Goal: Transaction & Acquisition: Purchase product/service

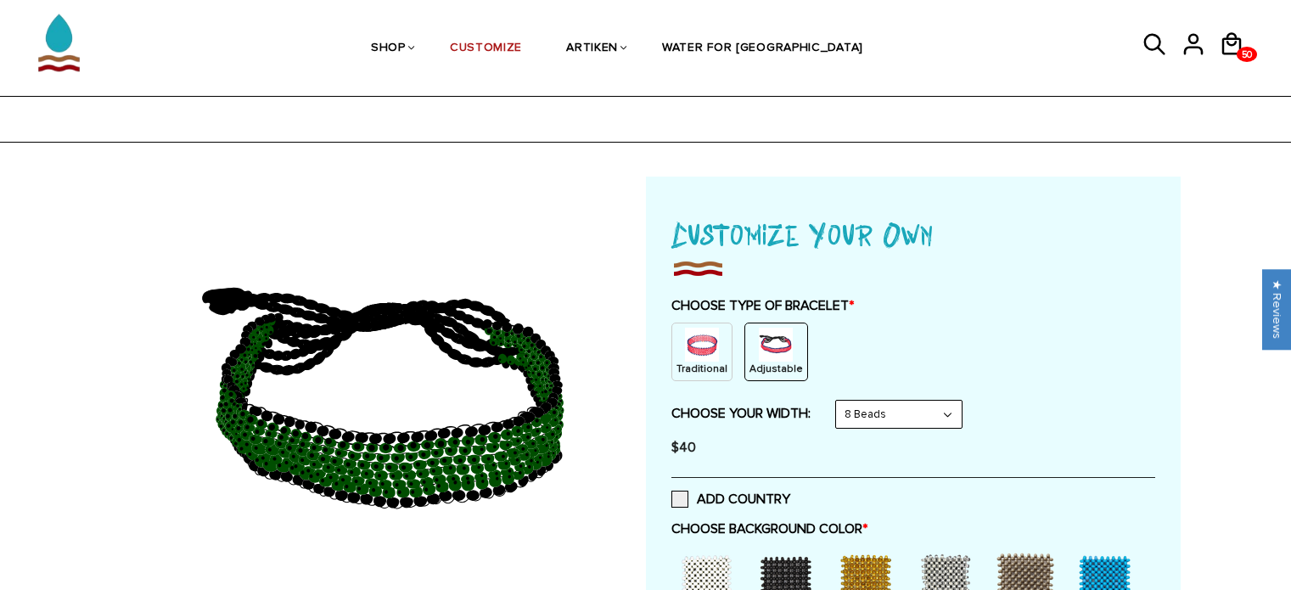
select select "Bold"
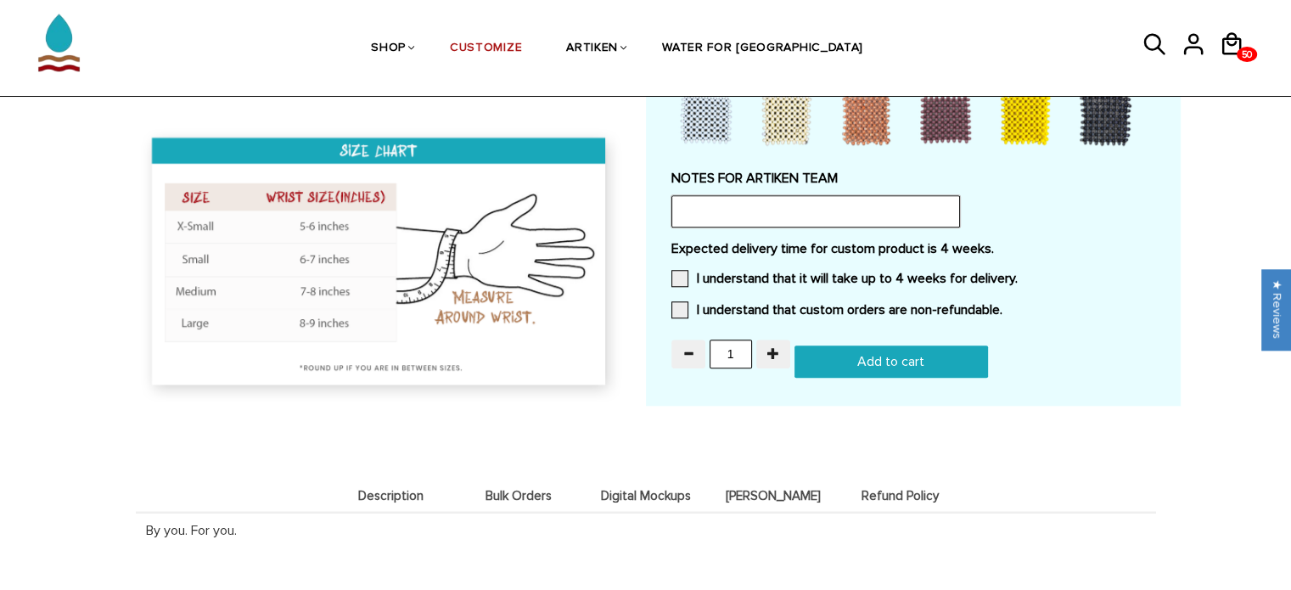
click at [750, 195] on input "text" at bounding box center [815, 211] width 289 height 32
paste input "want it to be made just like the sample you received with the dark green beads!"
click at [768, 206] on input "We were sent a sample bracelet and want it to be made just like the sample you …" at bounding box center [815, 211] width 289 height 32
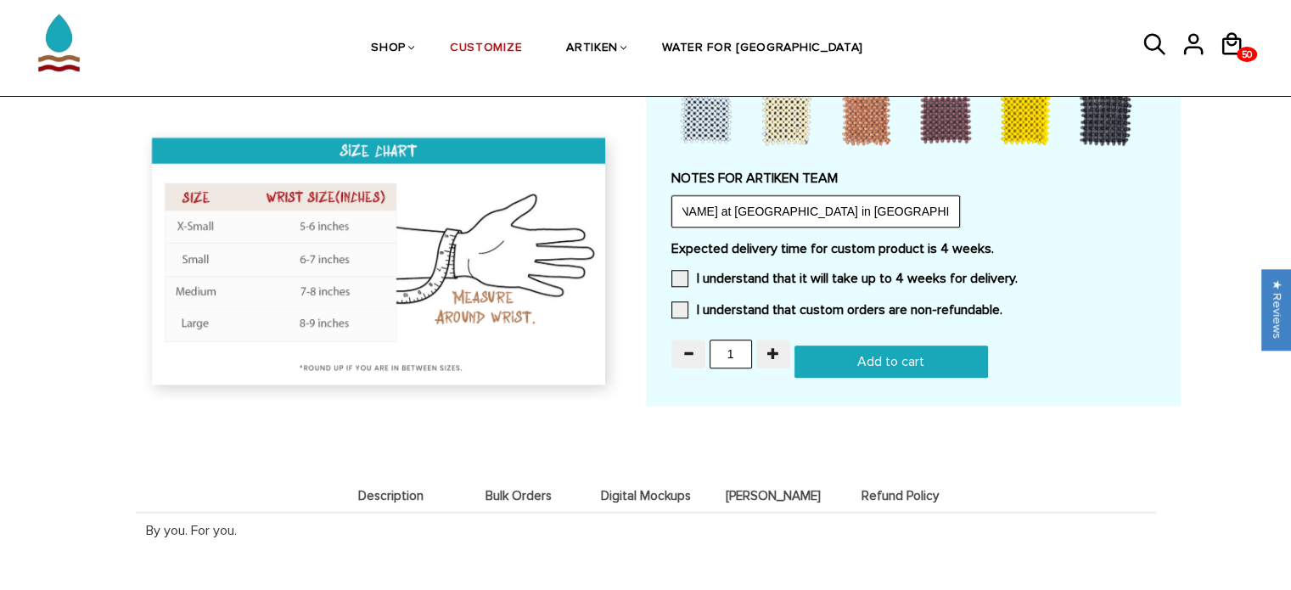
scroll to position [0, 808]
type input "We were sent a sample bracelet and want it to be made just like the sample we r…"
click at [673, 274] on span at bounding box center [679, 278] width 17 height 17
click at [1018, 273] on input "I understand that it will take up to 4 weeks for delivery." at bounding box center [1018, 273] width 0 height 0
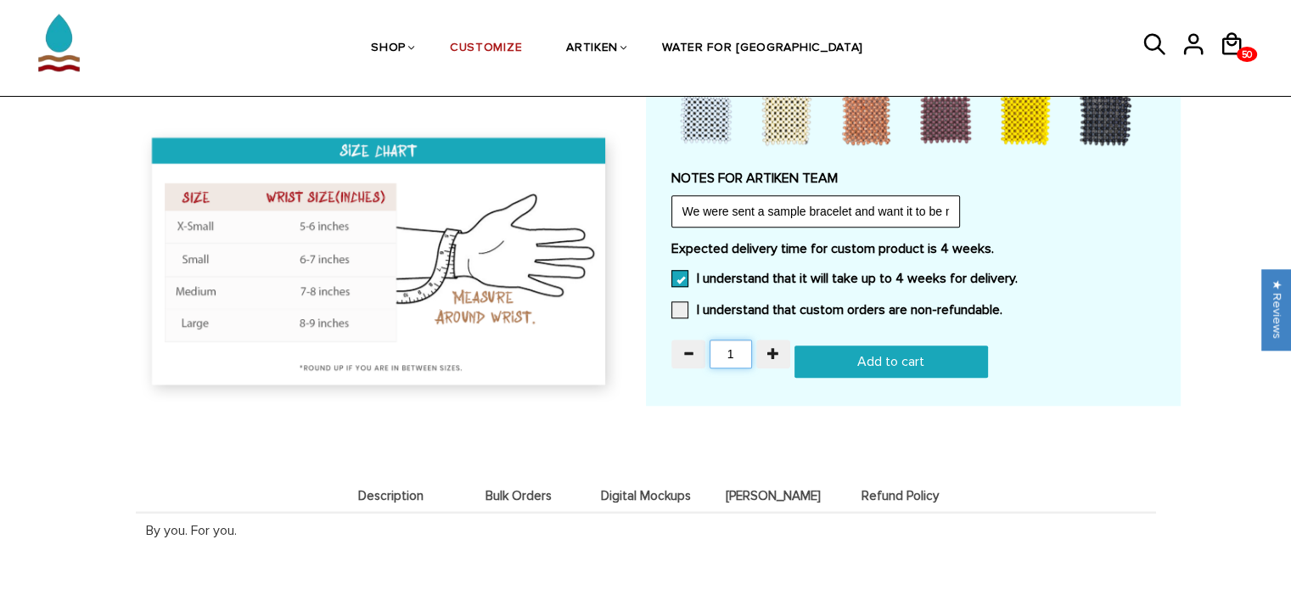
click at [732, 346] on input "1" at bounding box center [731, 354] width 42 height 29
type input "50"
click at [856, 371] on input "Add to cart" at bounding box center [892, 361] width 194 height 32
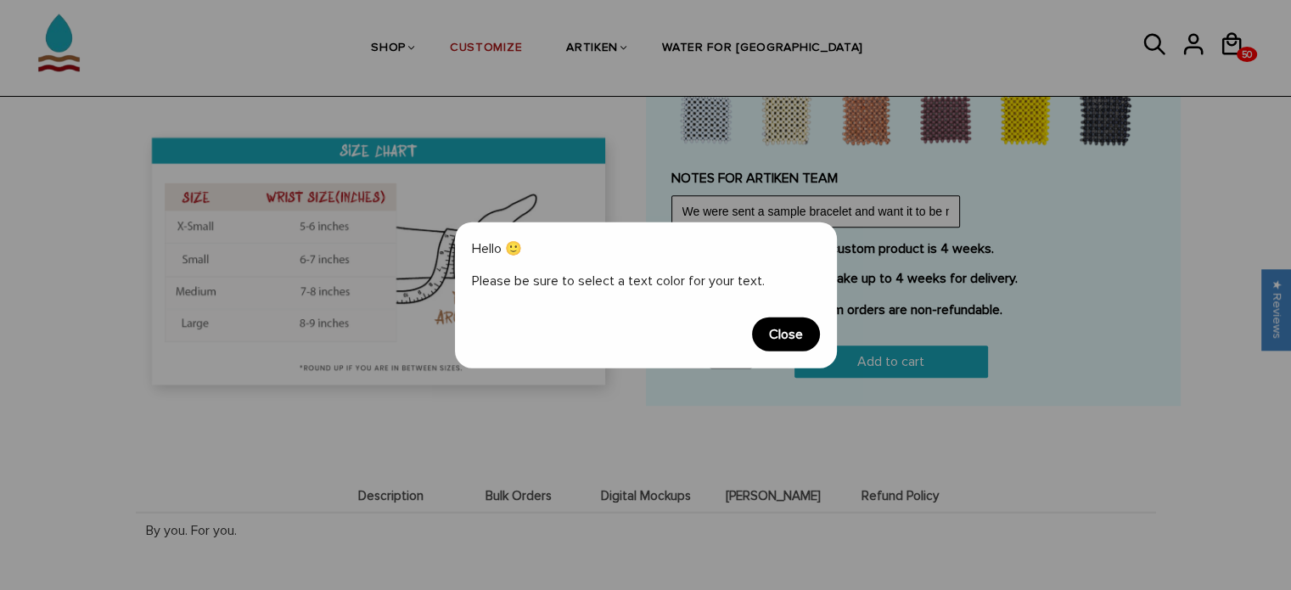
click at [780, 340] on span "Close" at bounding box center [786, 334] width 68 height 34
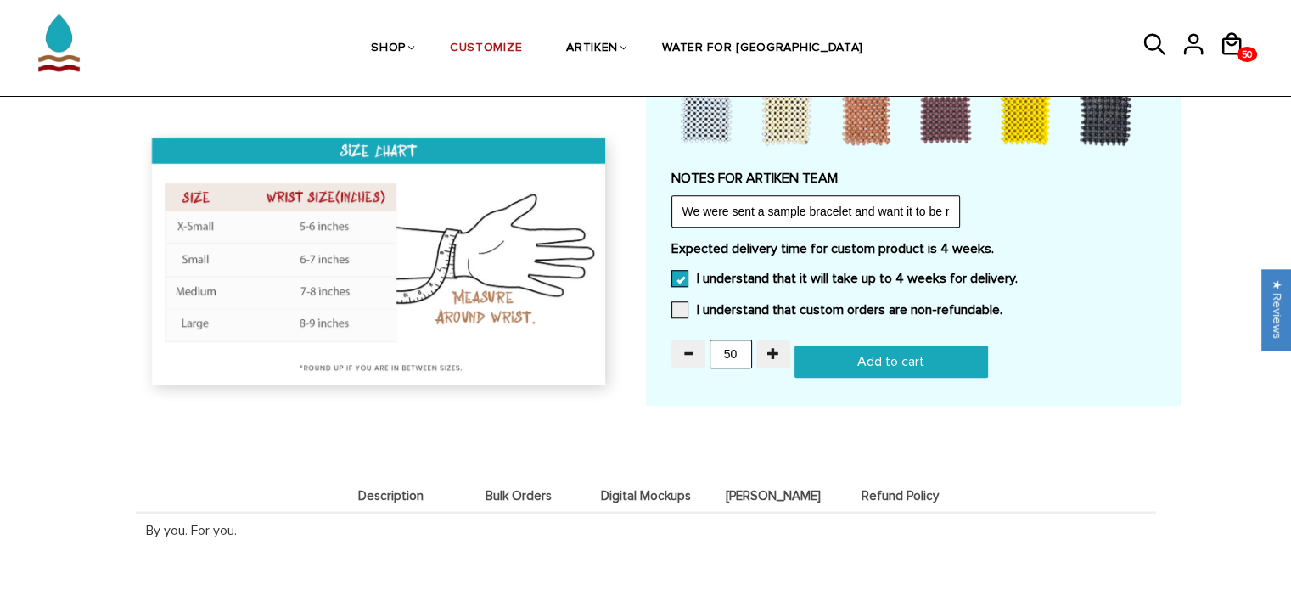
click at [1116, 214] on div "NOTES FOR ARTIKEN TEAM We were sent a sample bracelet and want it to be made ju…" at bounding box center [913, 199] width 484 height 58
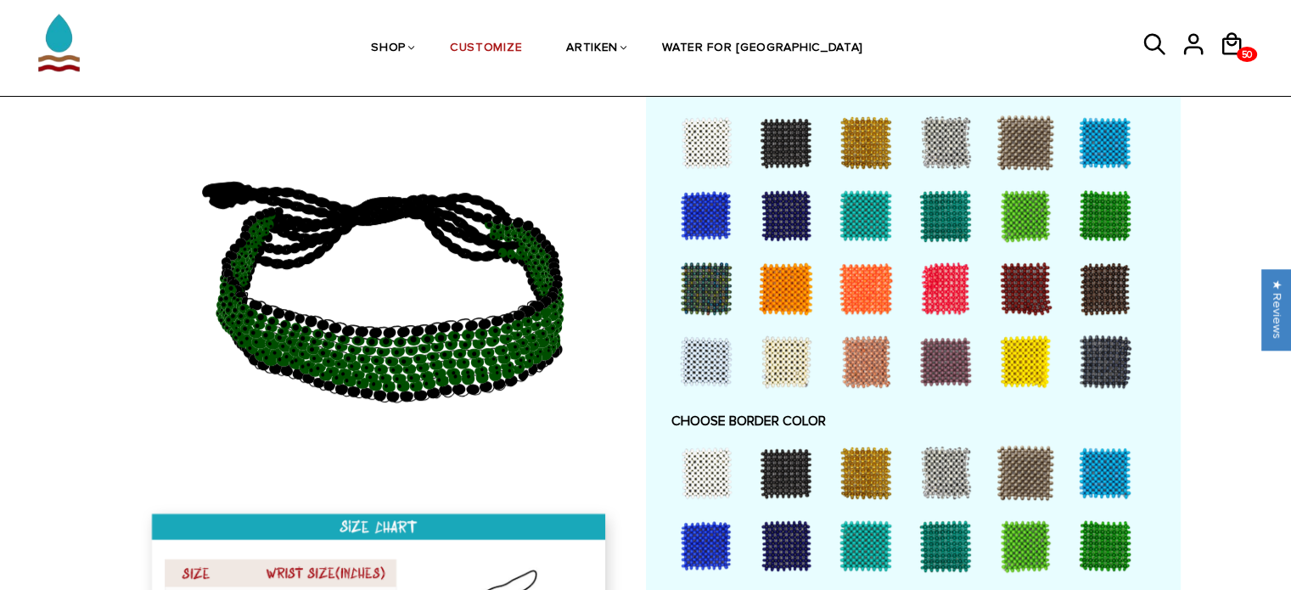
scroll to position [904, 0]
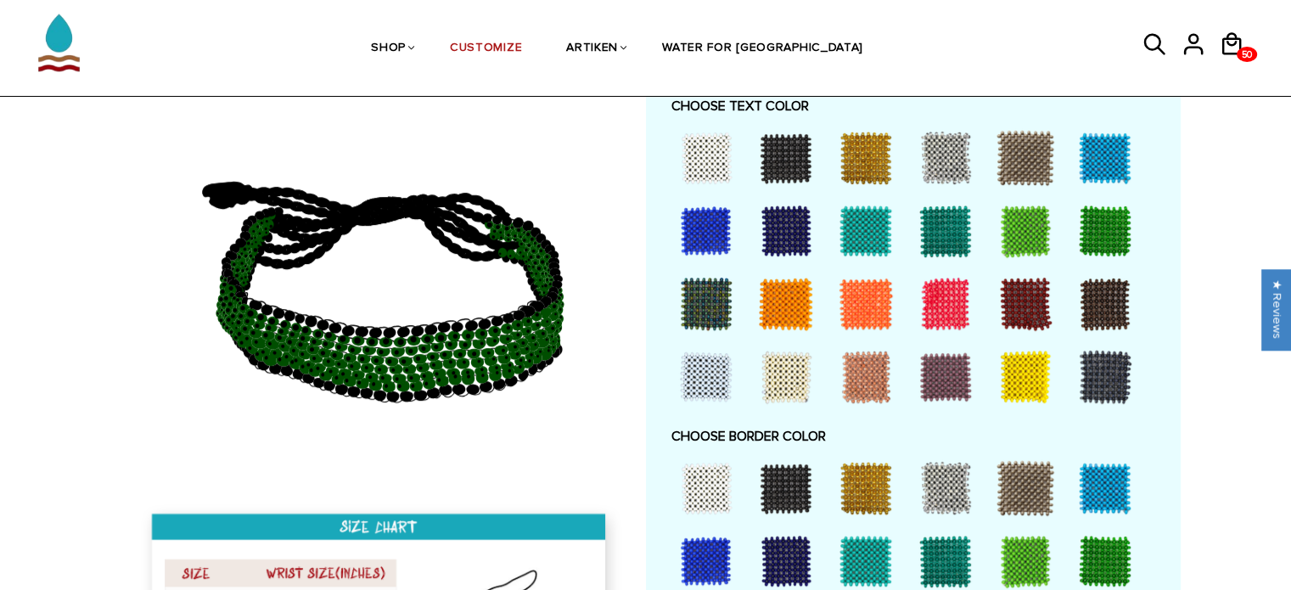
click at [711, 159] on div at bounding box center [706, 158] width 68 height 68
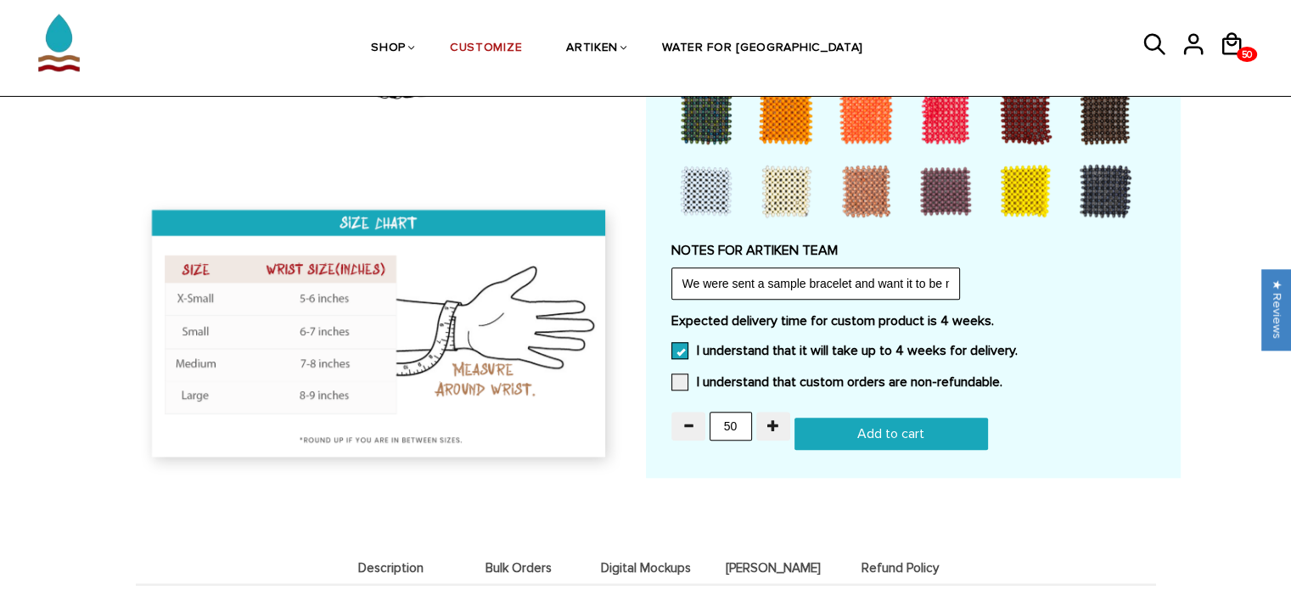
scroll to position [1419, 0]
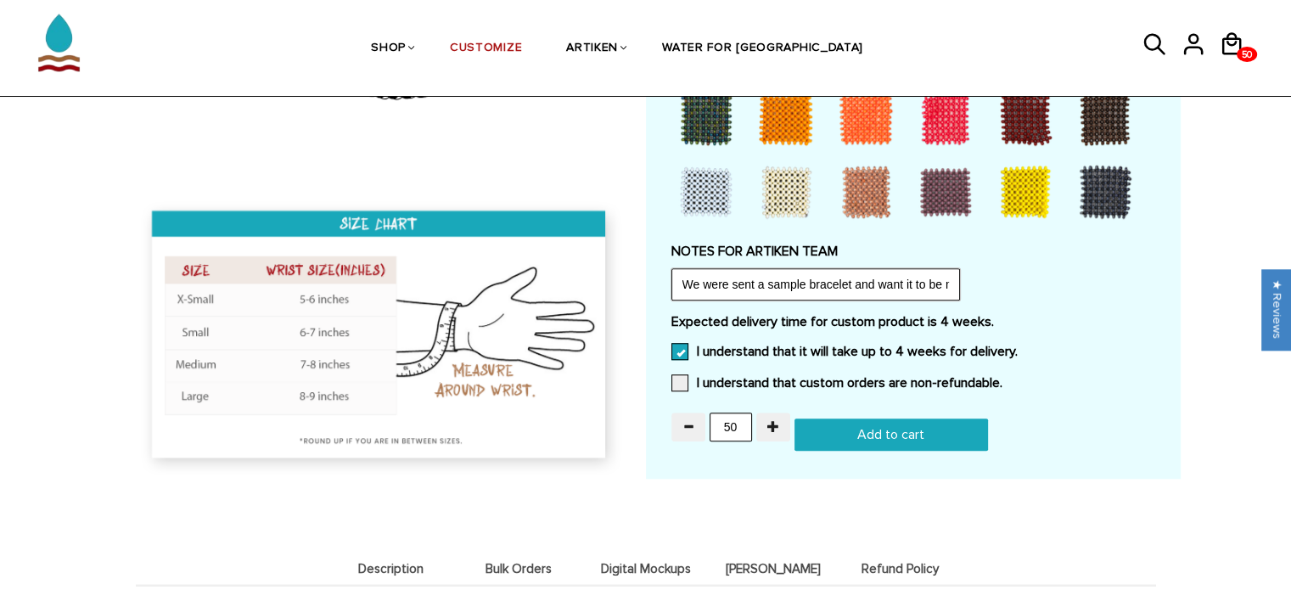
click at [758, 285] on input "We were sent a sample bracelet and want it to be made just like the sample we r…" at bounding box center [815, 284] width 289 height 32
click at [881, 275] on input "We were sent a sample bracelet and want it to be made just like the sample we r…" at bounding box center [815, 284] width 289 height 32
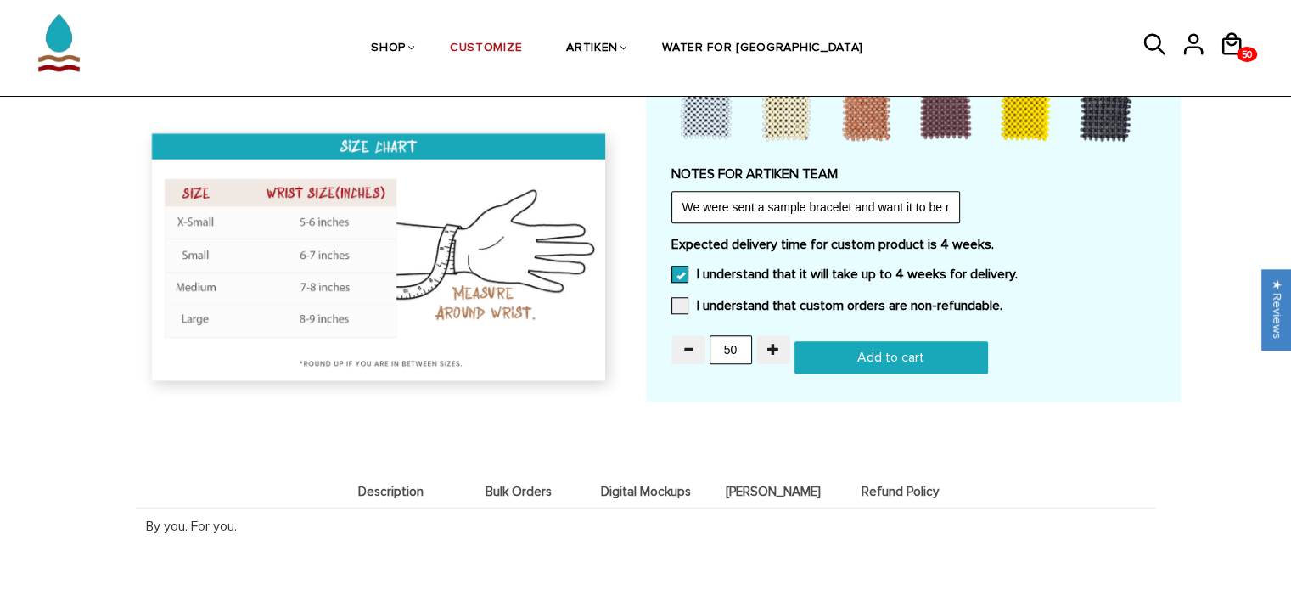
scroll to position [1481, 0]
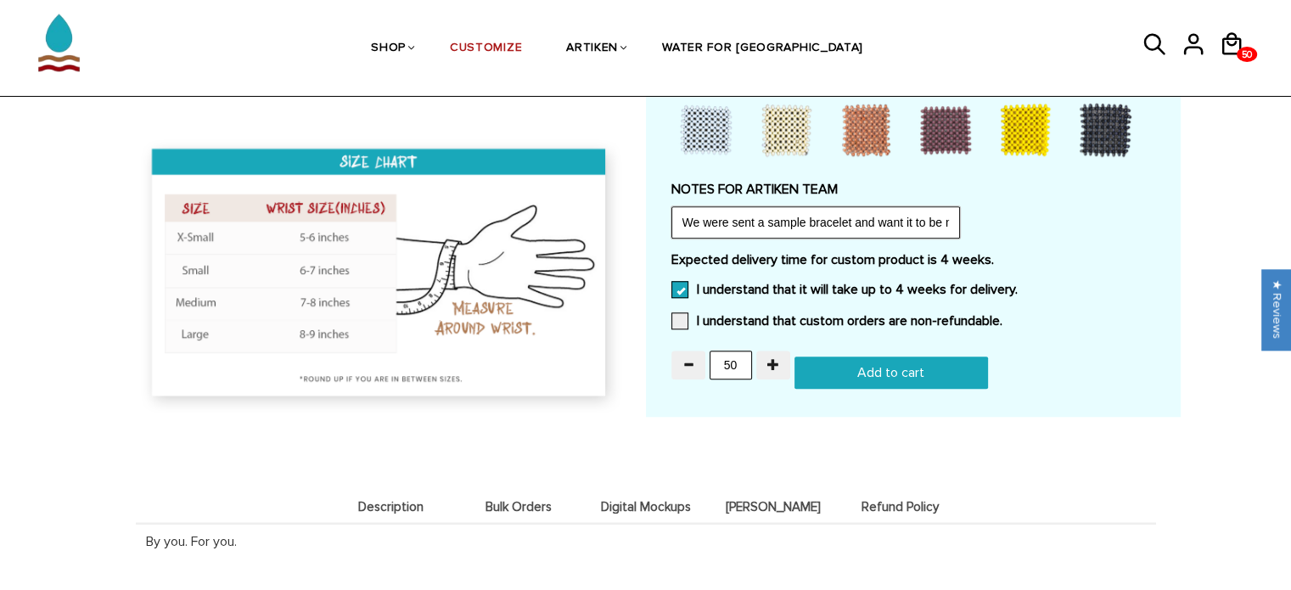
click at [920, 214] on input "We were sent a sample bracelet and want it to be made just like the sample we r…" at bounding box center [815, 222] width 289 height 32
type input "We were sent a sample bracelet and want it to be made just like the sample we r…"
click at [894, 376] on input "Add to cart" at bounding box center [892, 373] width 194 height 32
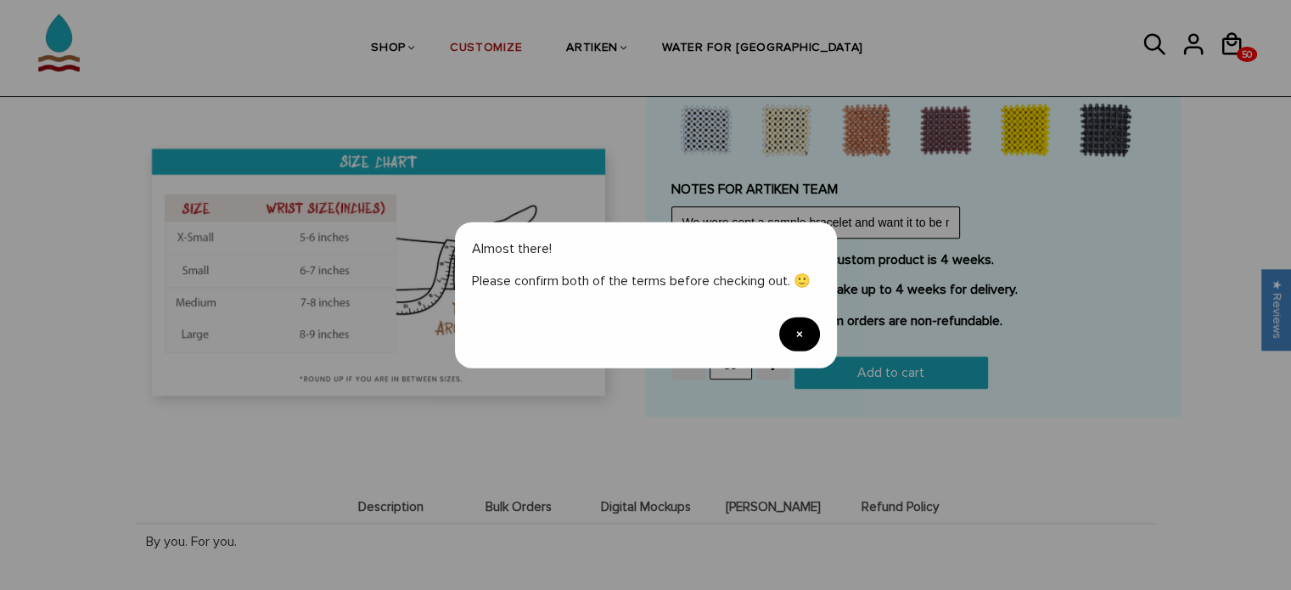
click at [781, 338] on span "×" at bounding box center [799, 334] width 41 height 34
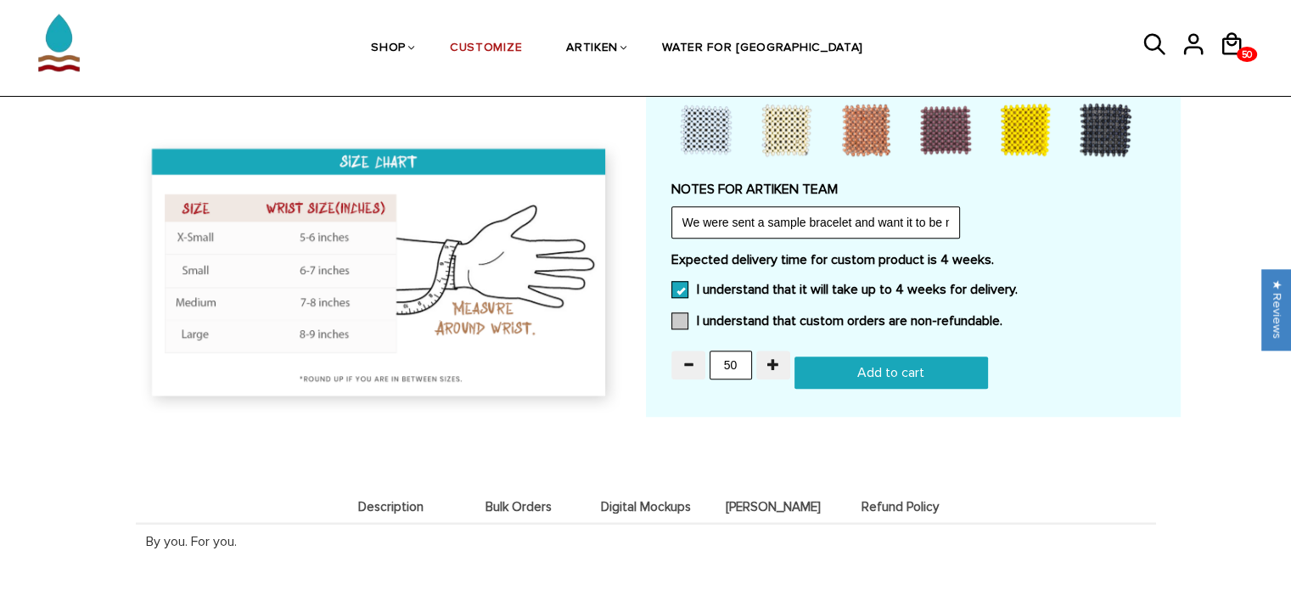
click at [672, 312] on span at bounding box center [679, 320] width 17 height 17
click at [1003, 316] on input "I understand that custom orders are non-refundable." at bounding box center [1003, 316] width 0 height 0
click at [840, 376] on input "Add to cart" at bounding box center [892, 373] width 194 height 32
click at [1150, 279] on div "Expected delivery time for custom product is 4 weeks. I understand that it will…" at bounding box center [913, 295] width 484 height 88
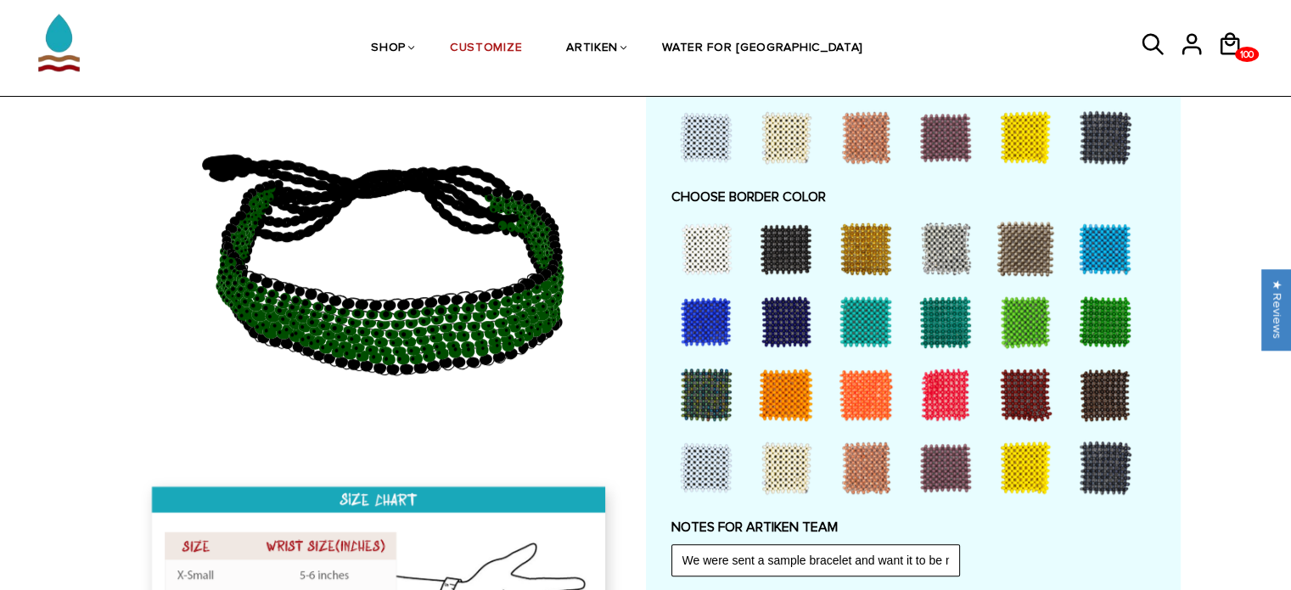
scroll to position [1132, 0]
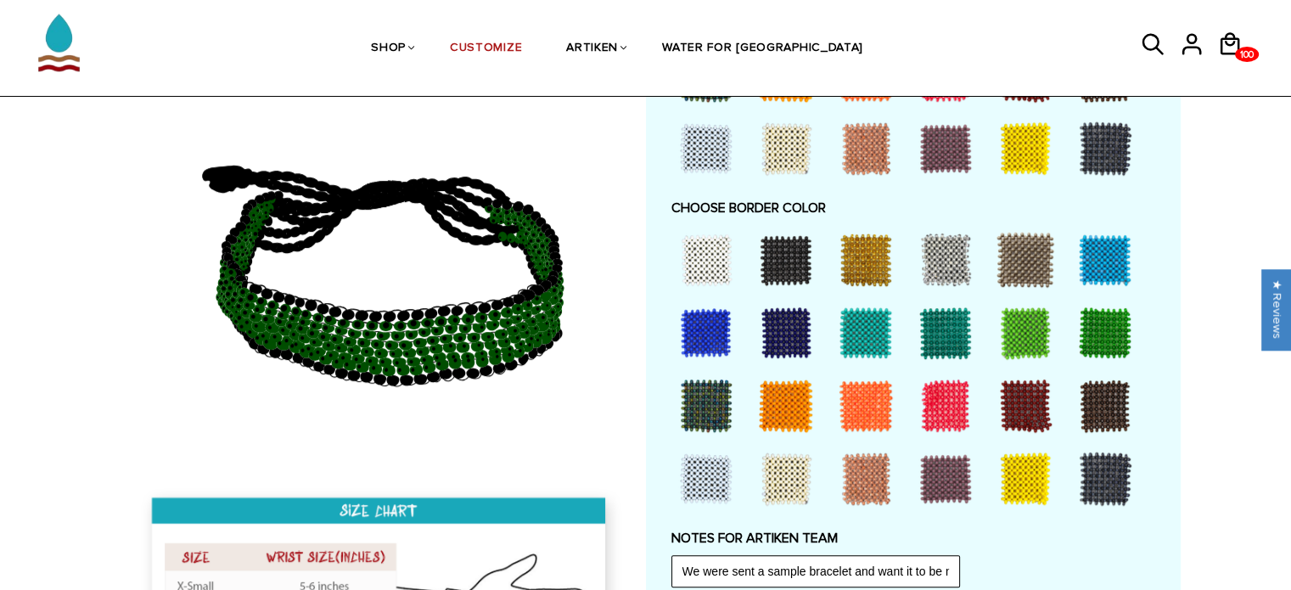
click at [1104, 329] on div at bounding box center [1105, 333] width 68 height 68
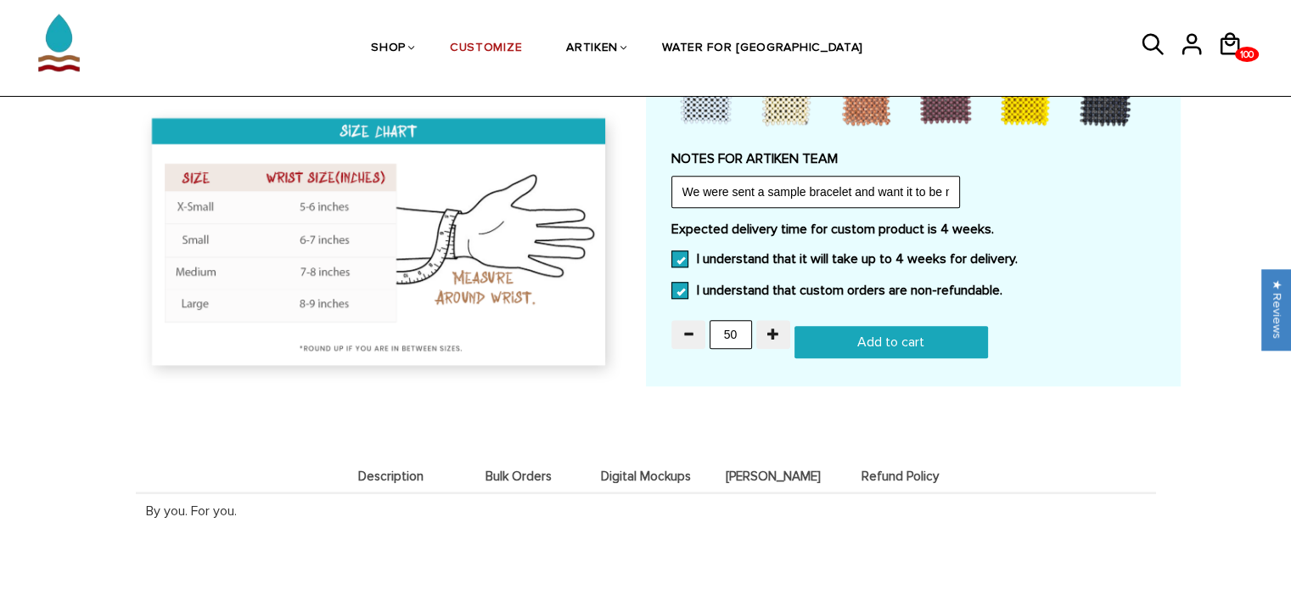
scroll to position [1515, 0]
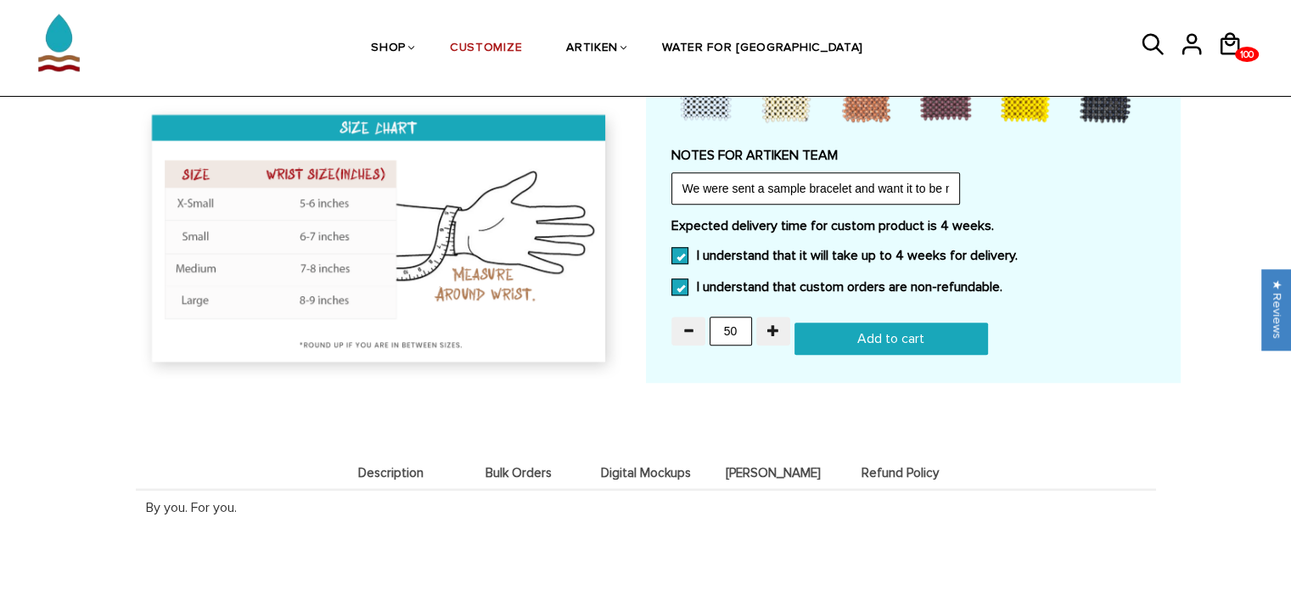
click at [862, 336] on input "Add to cart" at bounding box center [892, 339] width 194 height 32
type input "Add to cart"
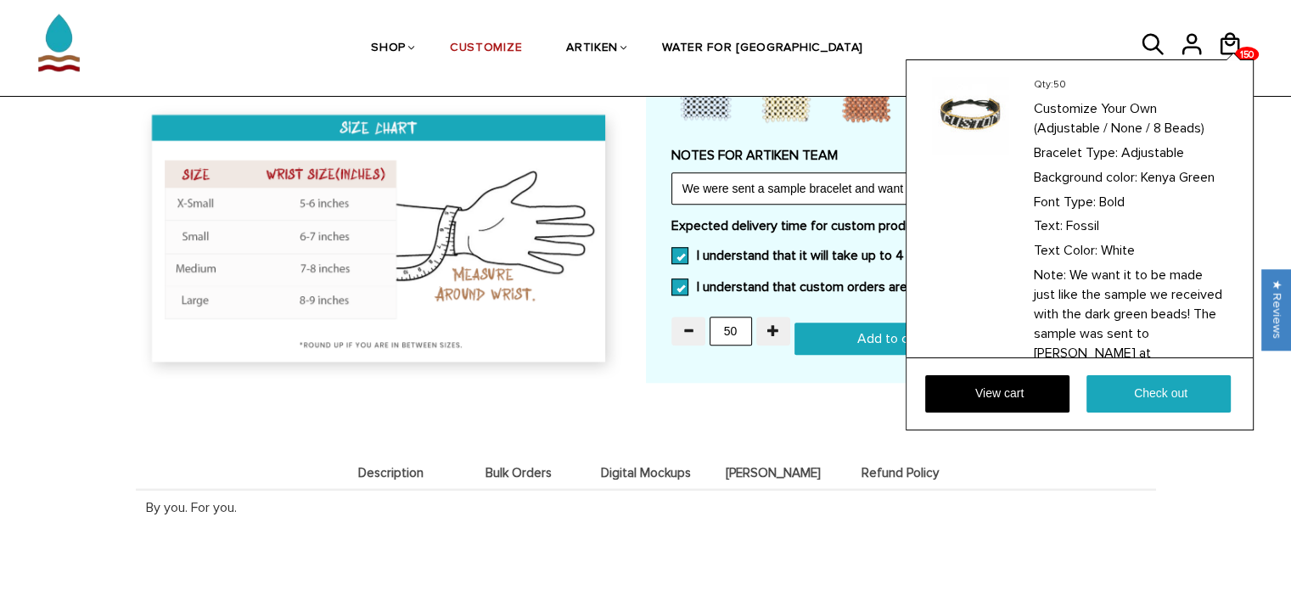
click at [1230, 59] on div "Qty: 50 Customize Your Own (Adjustable / None / 8 Beads) Bracelet Type: Adjusta…" at bounding box center [1080, 244] width 348 height 371
click at [1002, 391] on link "View cart" at bounding box center [997, 393] width 144 height 37
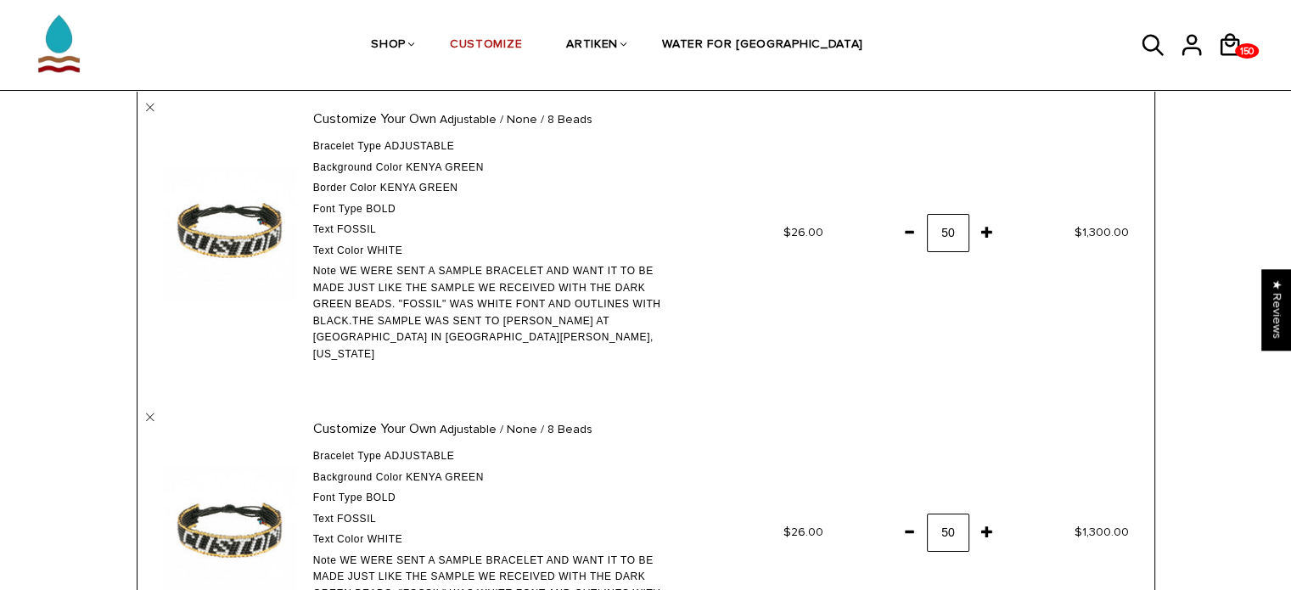
scroll to position [147, 0]
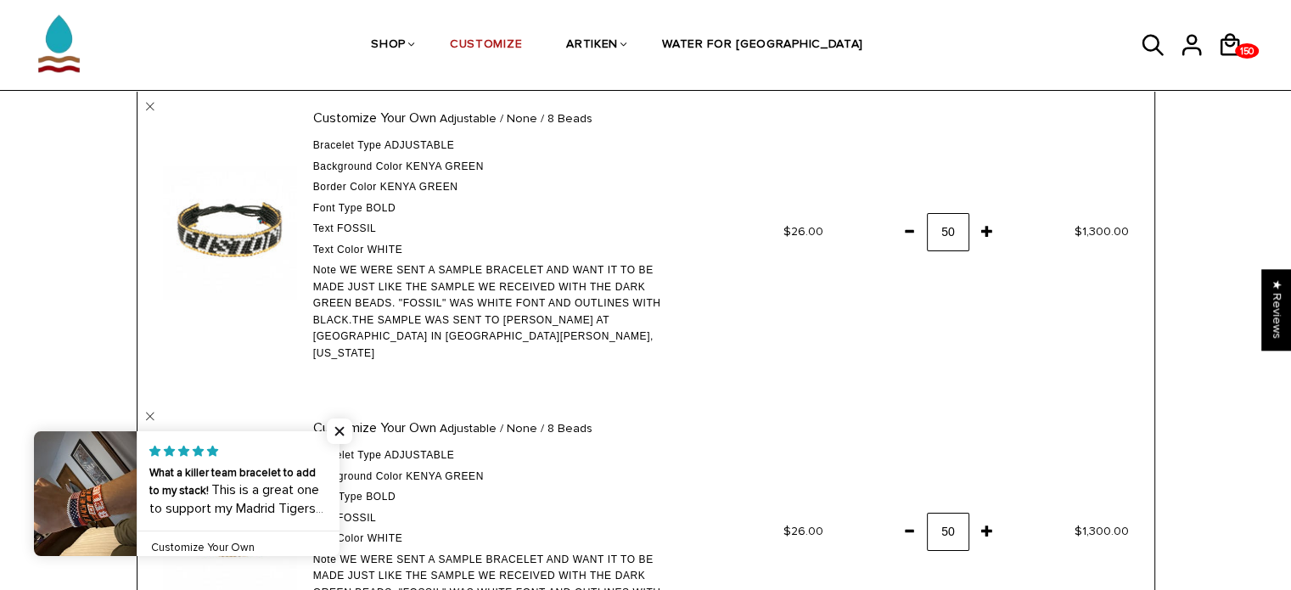
click at [78, 312] on div "Cart Home / Cart Product Price Quantity Total Customize Your Own Adjustable / N…" at bounding box center [645, 541] width 1291 height 1032
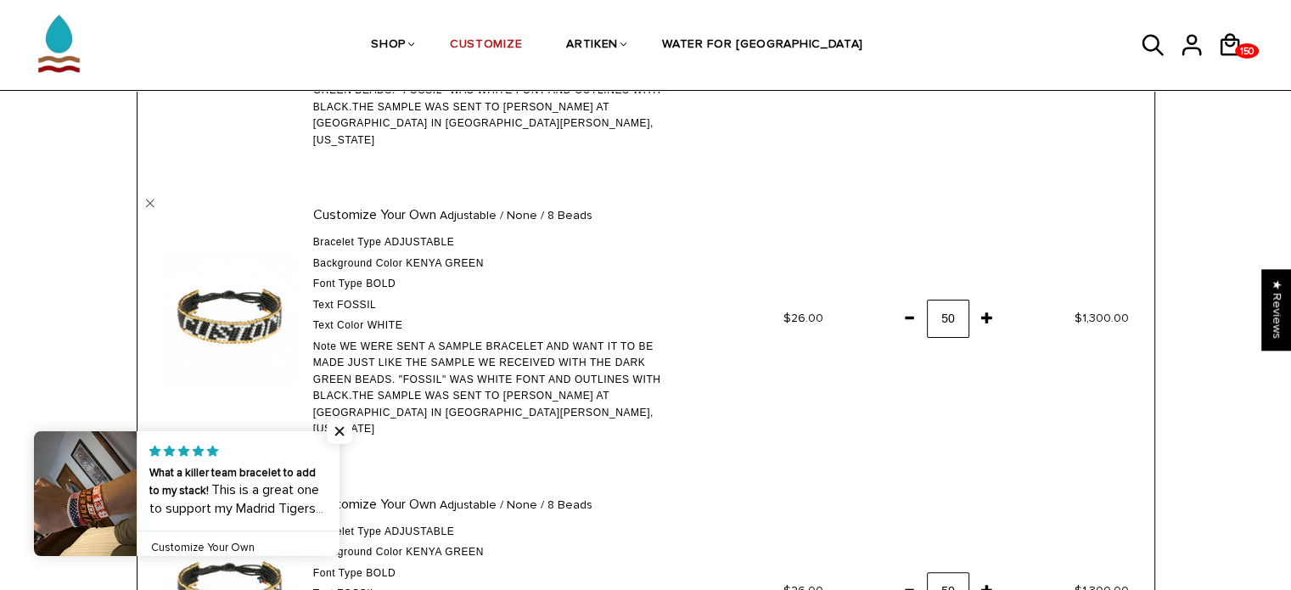
scroll to position [361, 0]
click at [914, 301] on span at bounding box center [909, 316] width 29 height 31
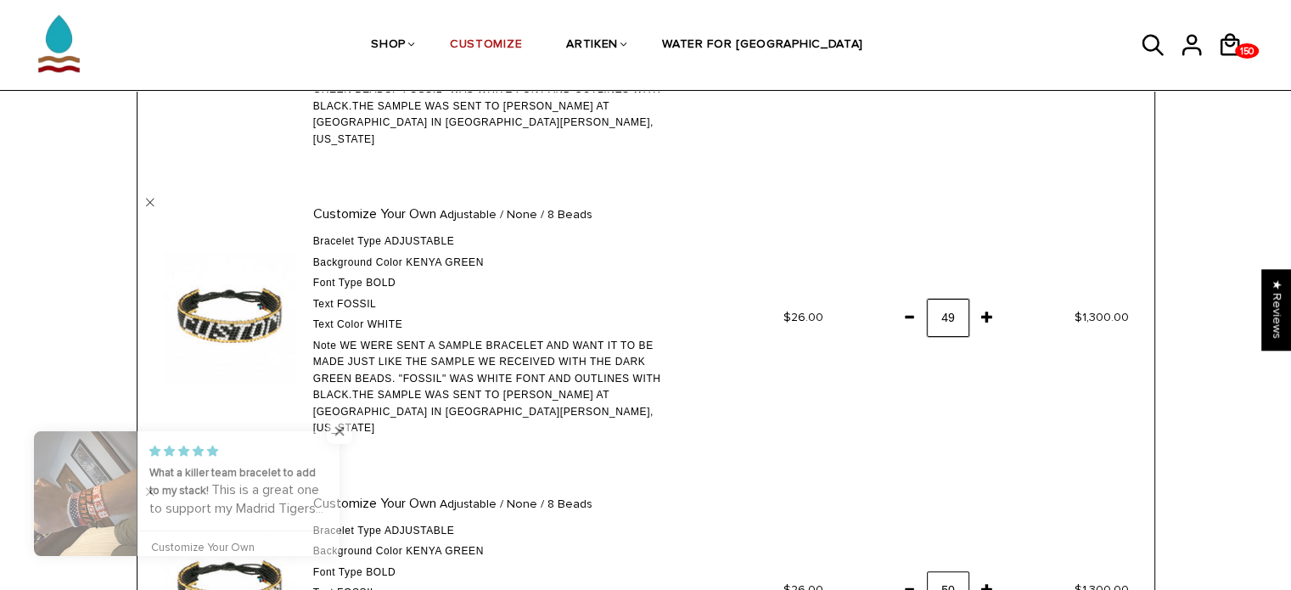
click at [948, 299] on input "50" at bounding box center [948, 318] width 42 height 38
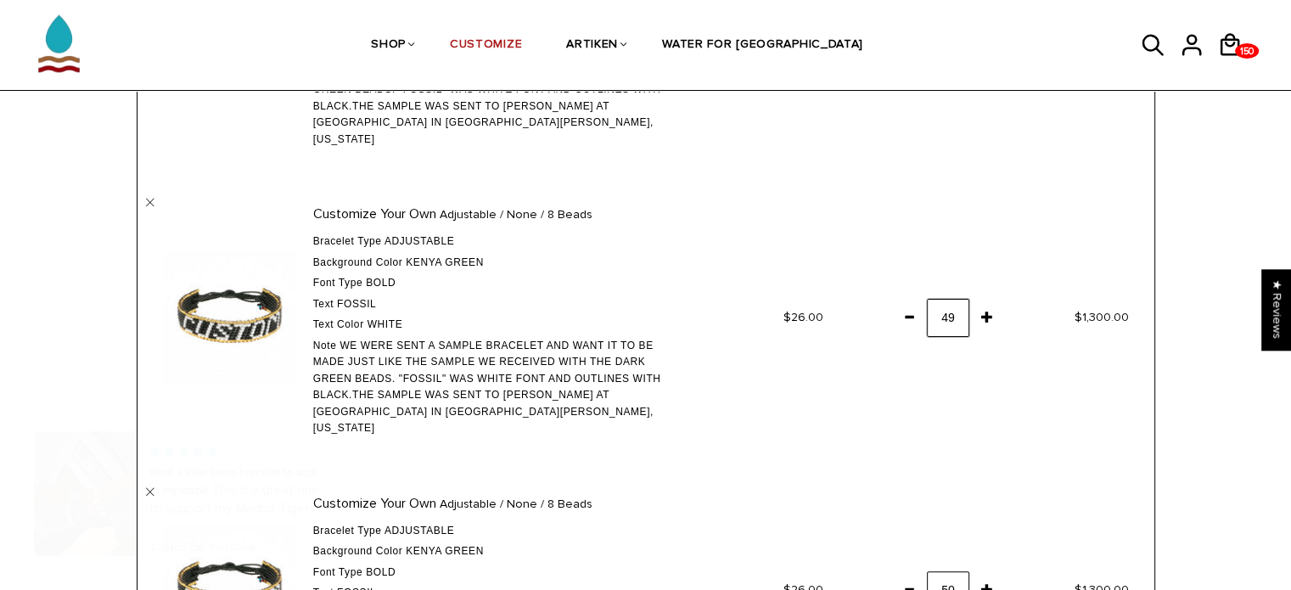
click at [948, 299] on input "50" at bounding box center [948, 318] width 42 height 38
click at [914, 301] on span at bounding box center [909, 316] width 29 height 31
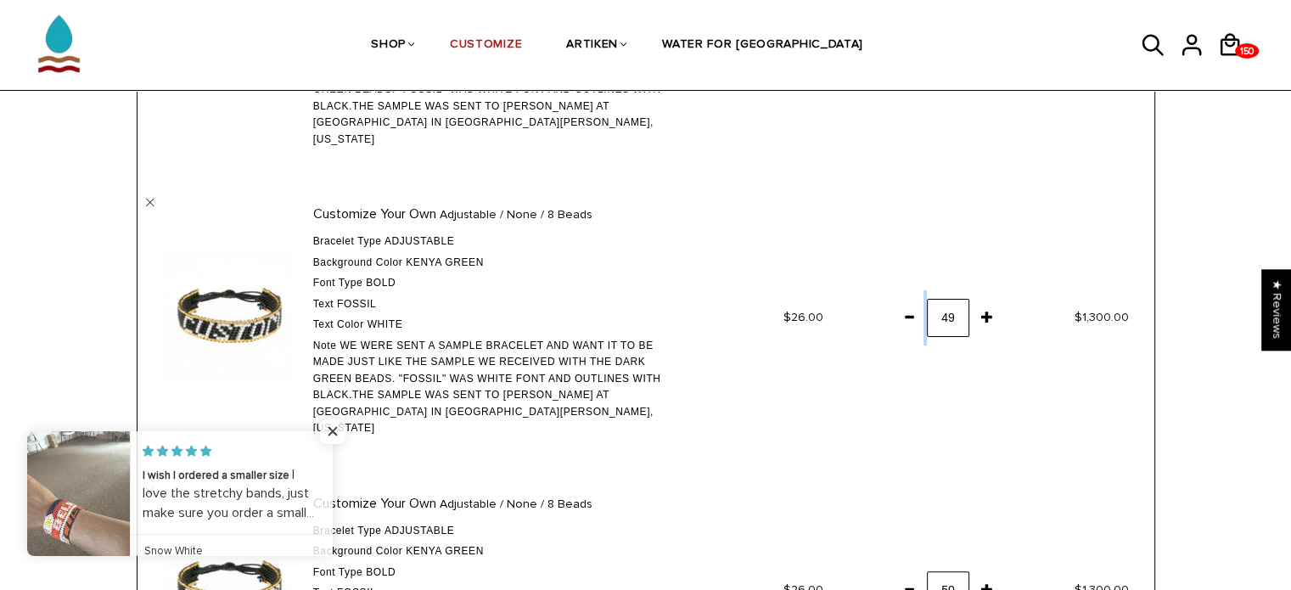
click at [914, 301] on span at bounding box center [909, 316] width 29 height 31
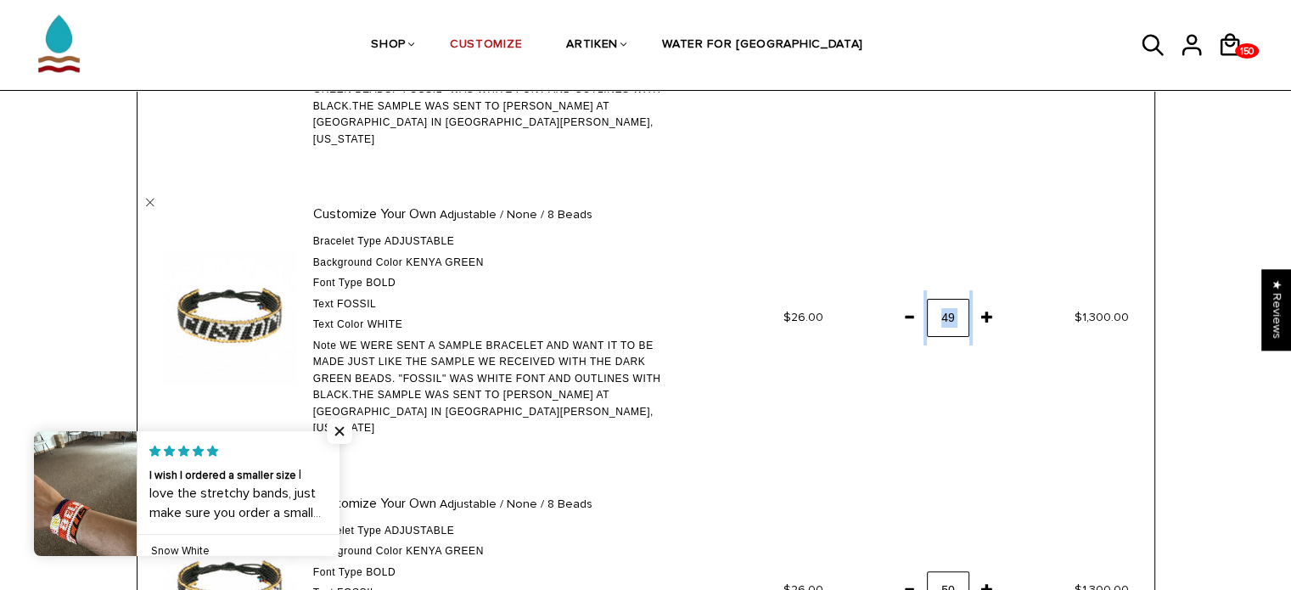
click at [914, 301] on span at bounding box center [909, 316] width 29 height 31
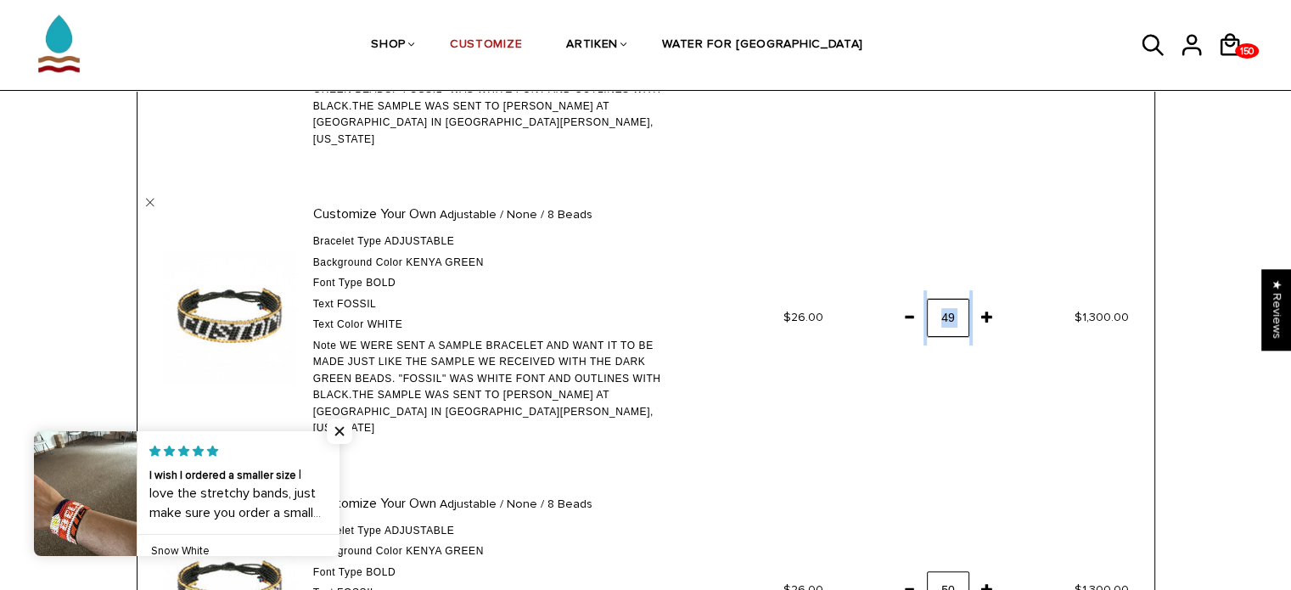
click at [951, 299] on input "49" at bounding box center [948, 318] width 42 height 38
type input "39"
click at [903, 301] on span at bounding box center [909, 316] width 29 height 31
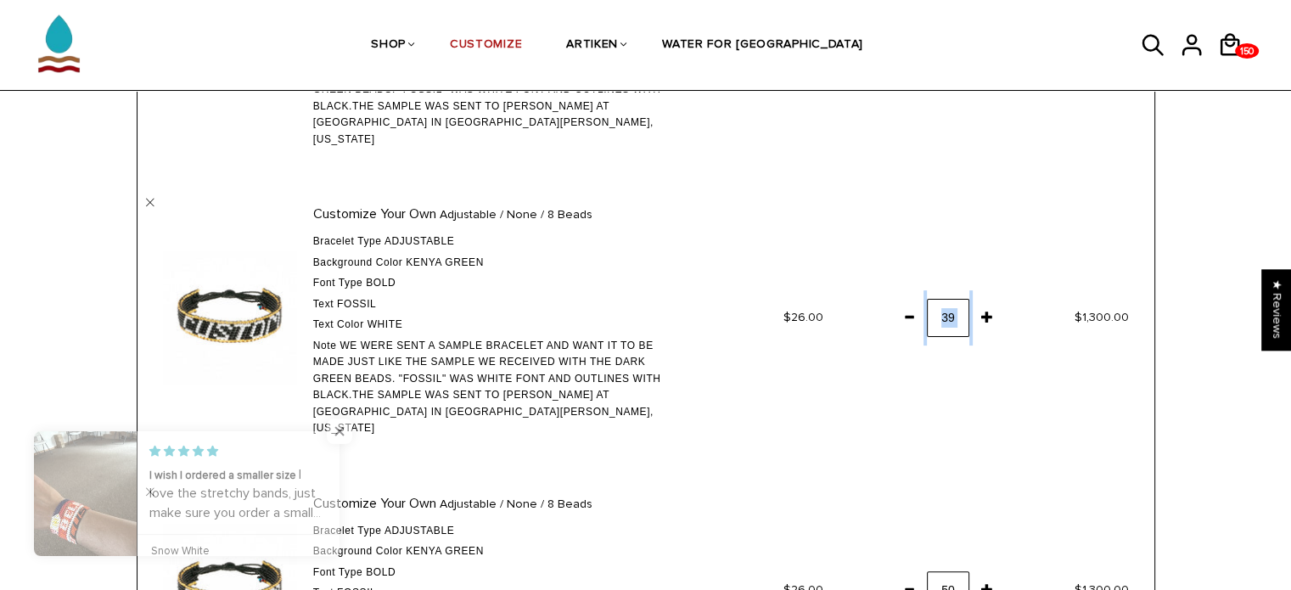
click at [903, 301] on span at bounding box center [909, 316] width 29 height 31
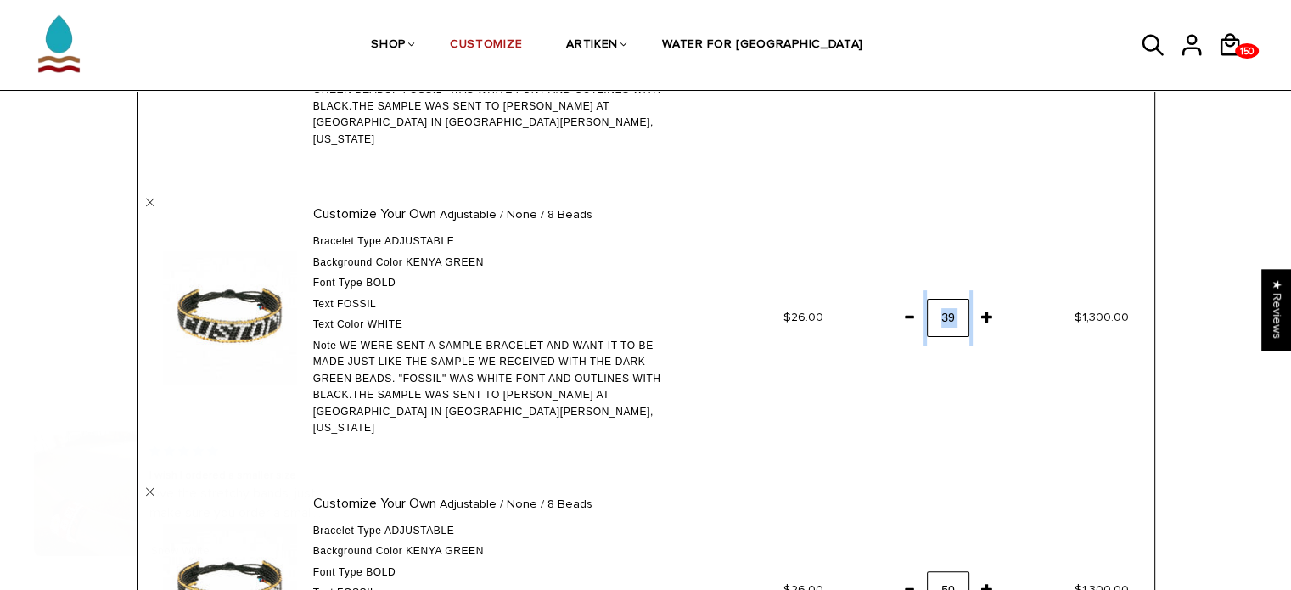
click at [903, 301] on span at bounding box center [909, 316] width 29 height 31
click at [913, 301] on span at bounding box center [909, 316] width 29 height 31
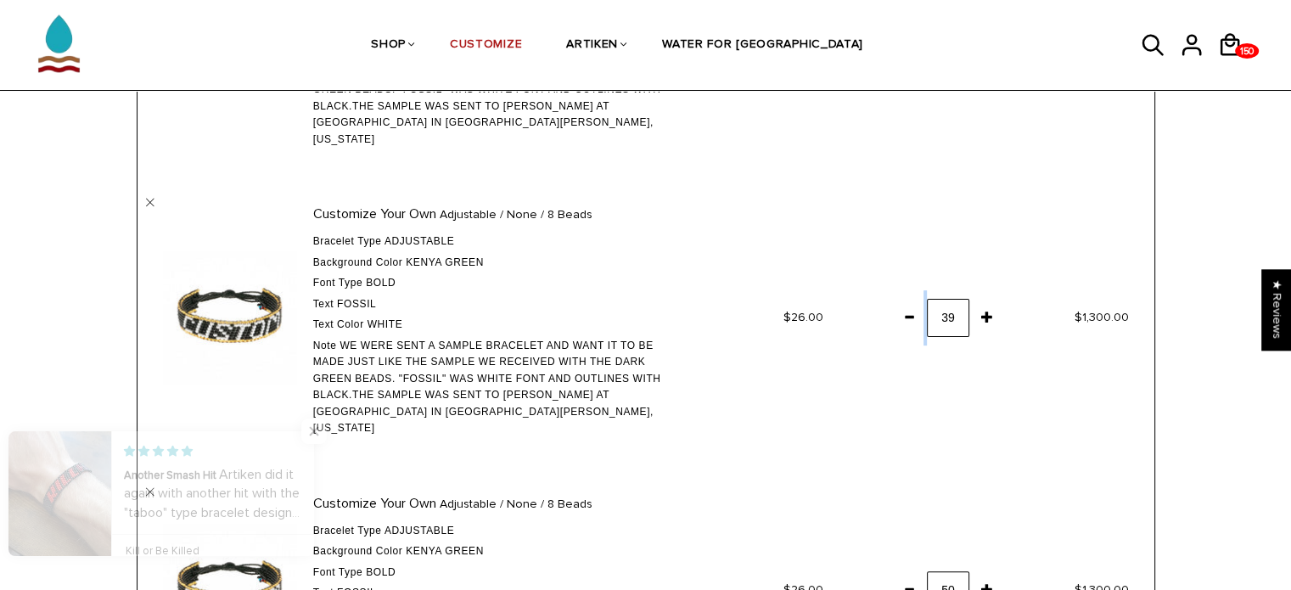
click at [913, 301] on span at bounding box center [909, 316] width 29 height 31
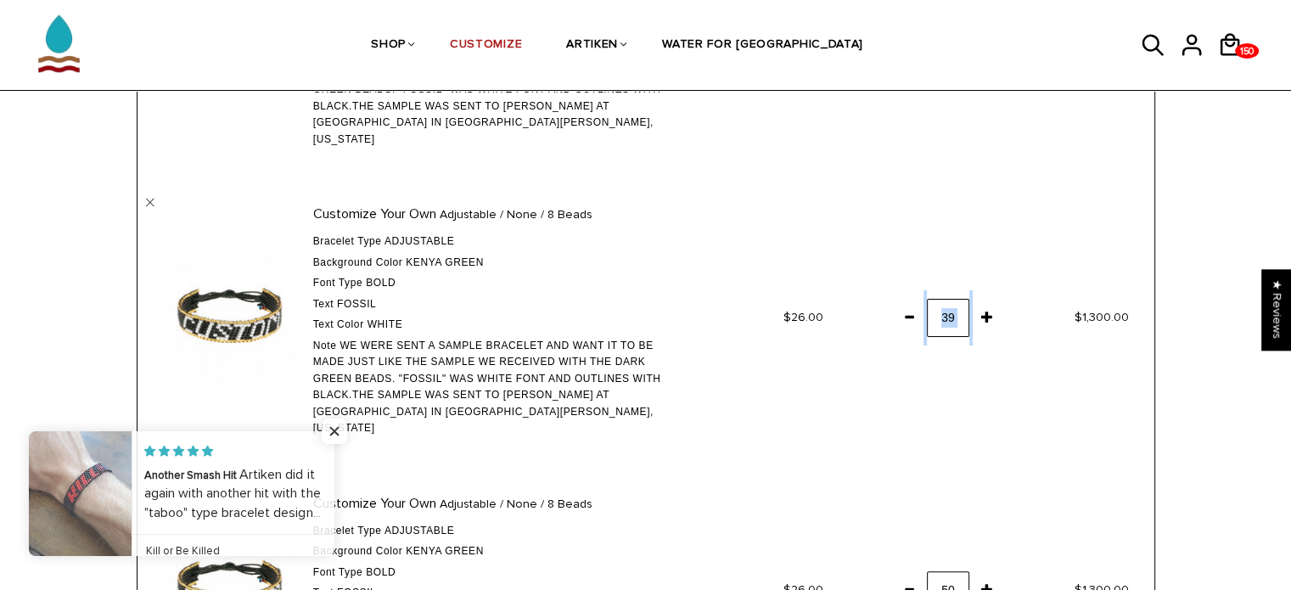
click at [913, 301] on span at bounding box center [909, 316] width 29 height 31
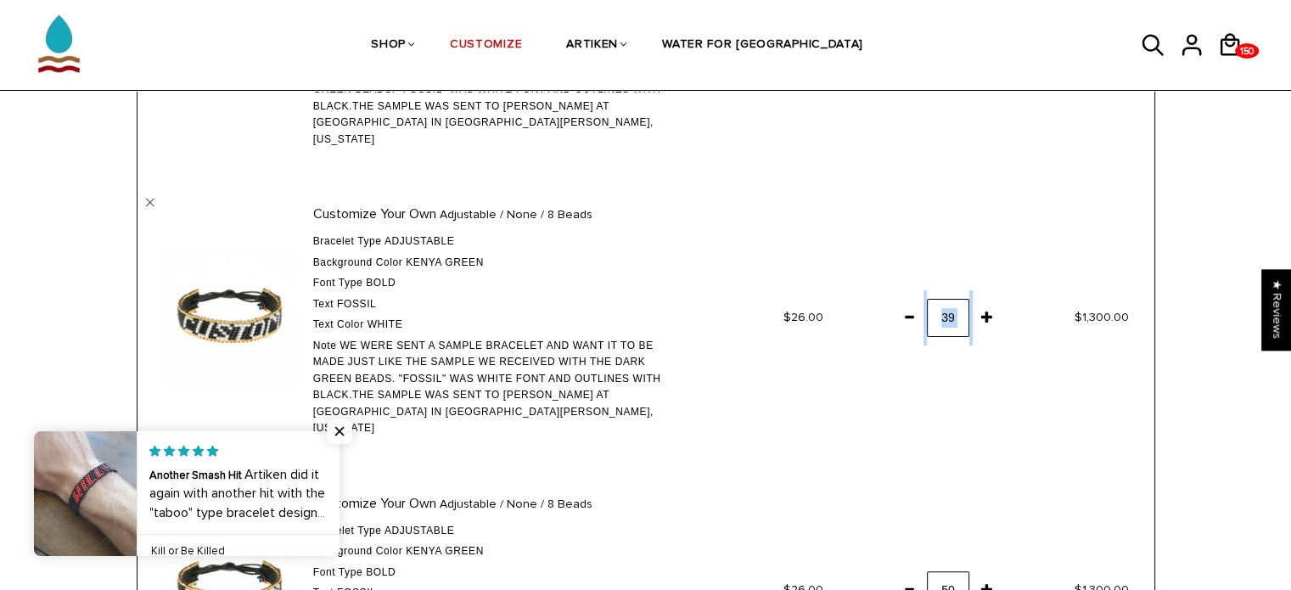
click at [913, 301] on span at bounding box center [909, 316] width 29 height 31
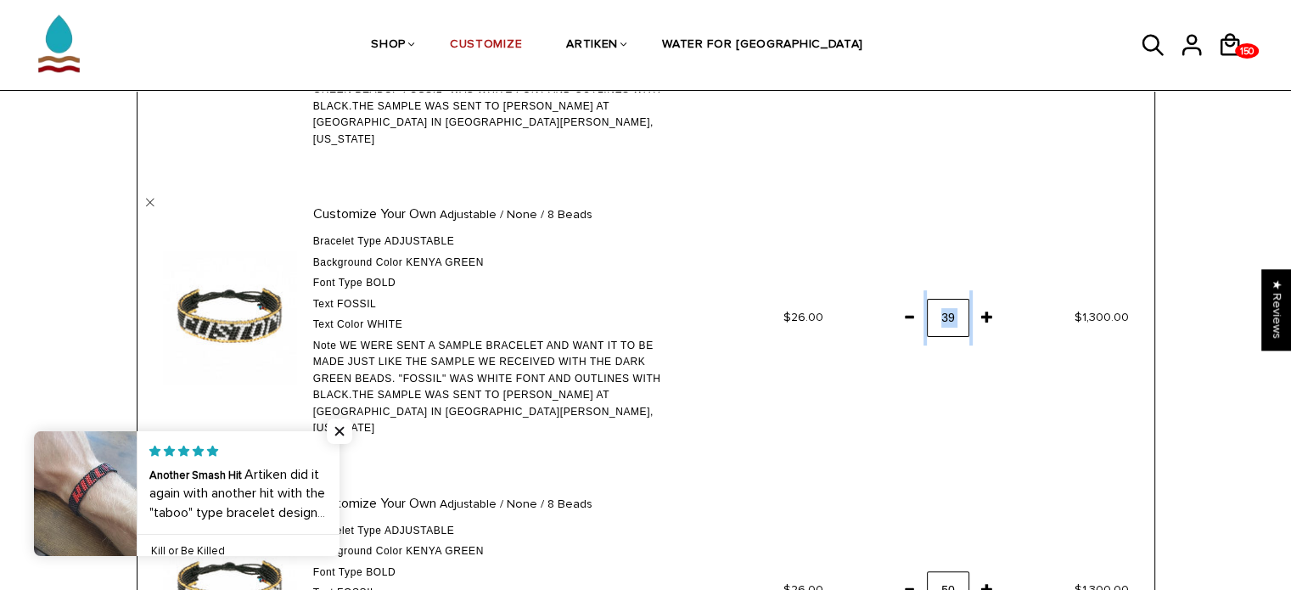
click at [913, 301] on span at bounding box center [909, 316] width 29 height 31
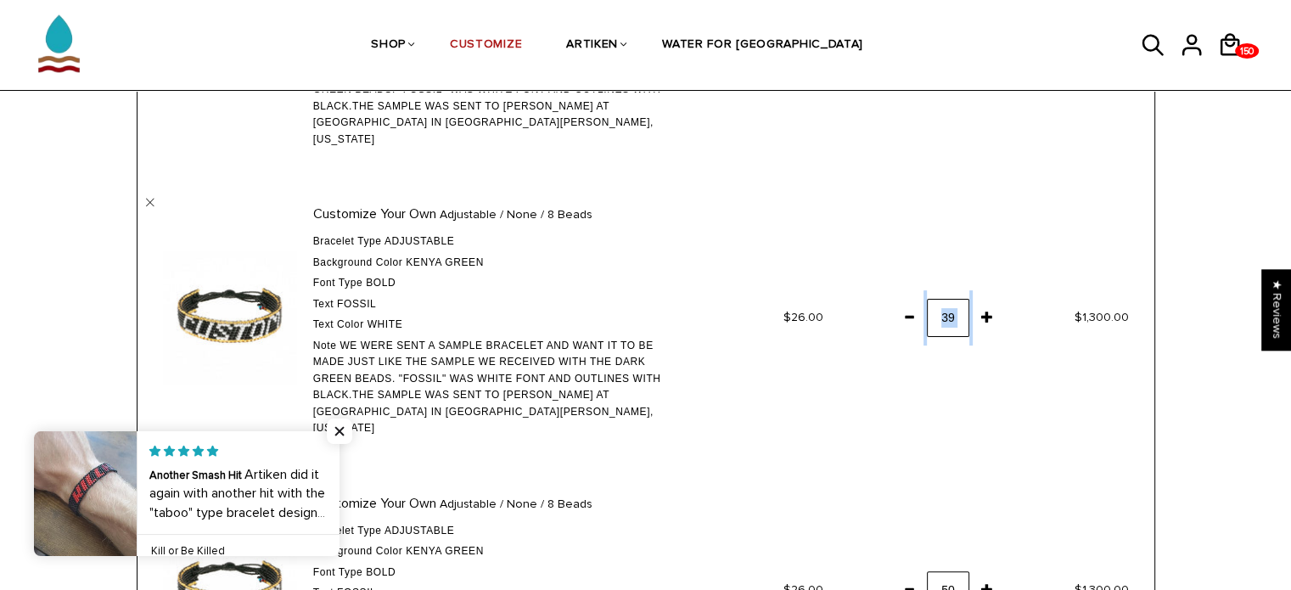
click at [913, 301] on span at bounding box center [909, 316] width 29 height 31
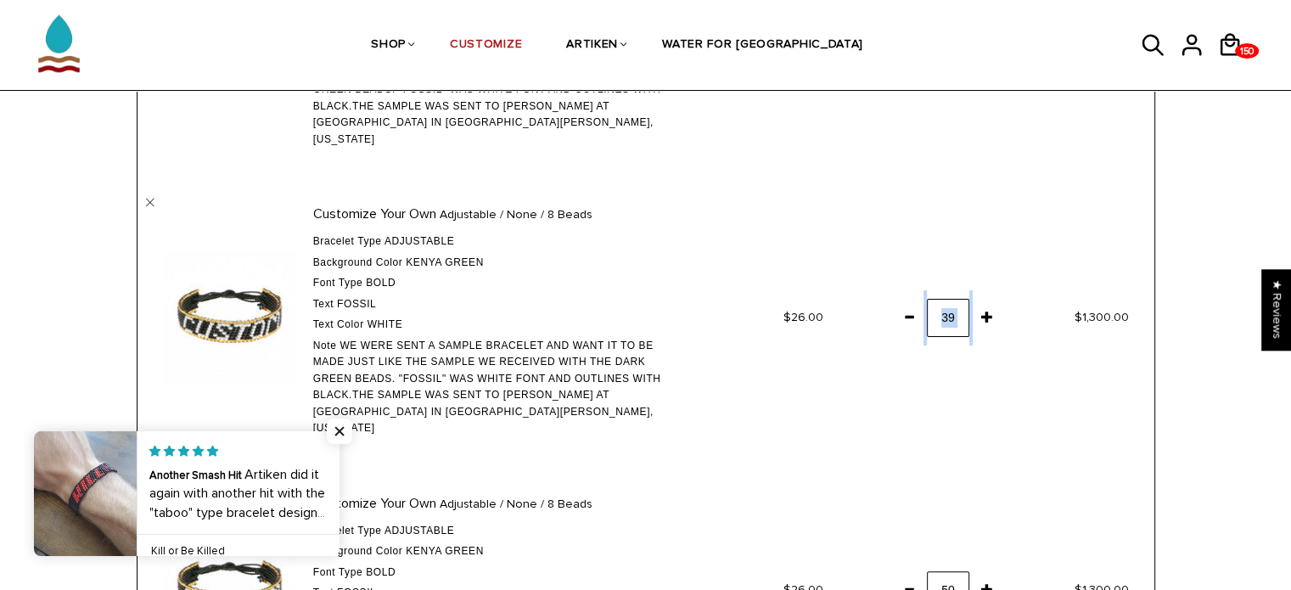
click at [913, 301] on span at bounding box center [909, 316] width 29 height 31
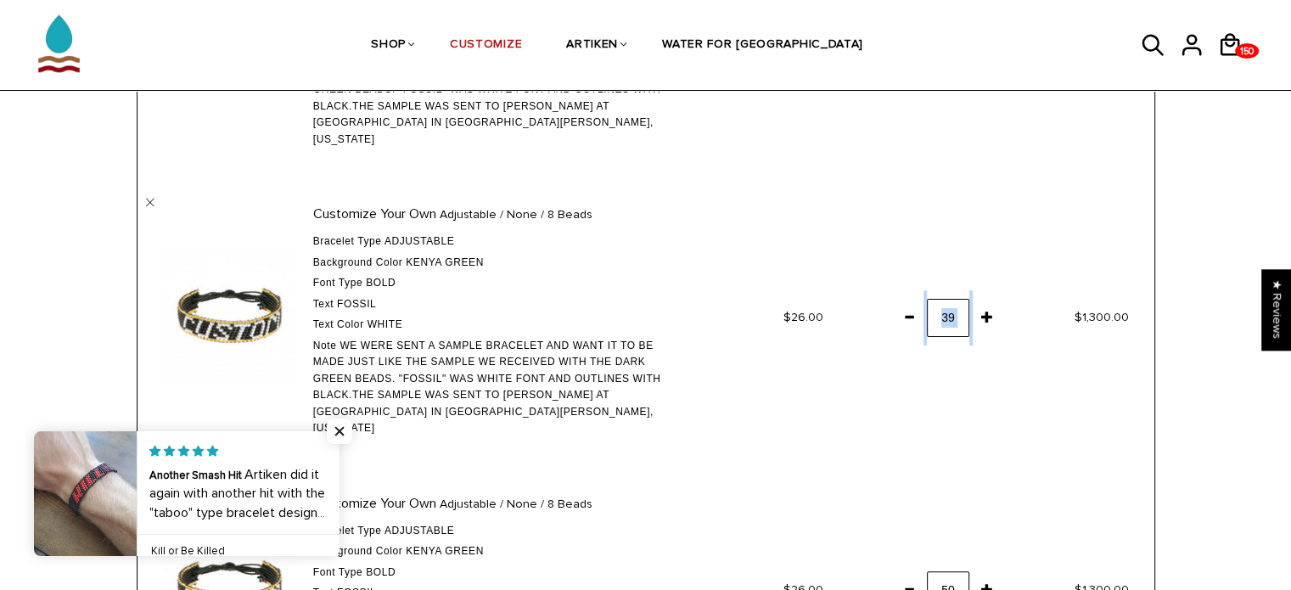
click at [913, 301] on span at bounding box center [909, 316] width 29 height 31
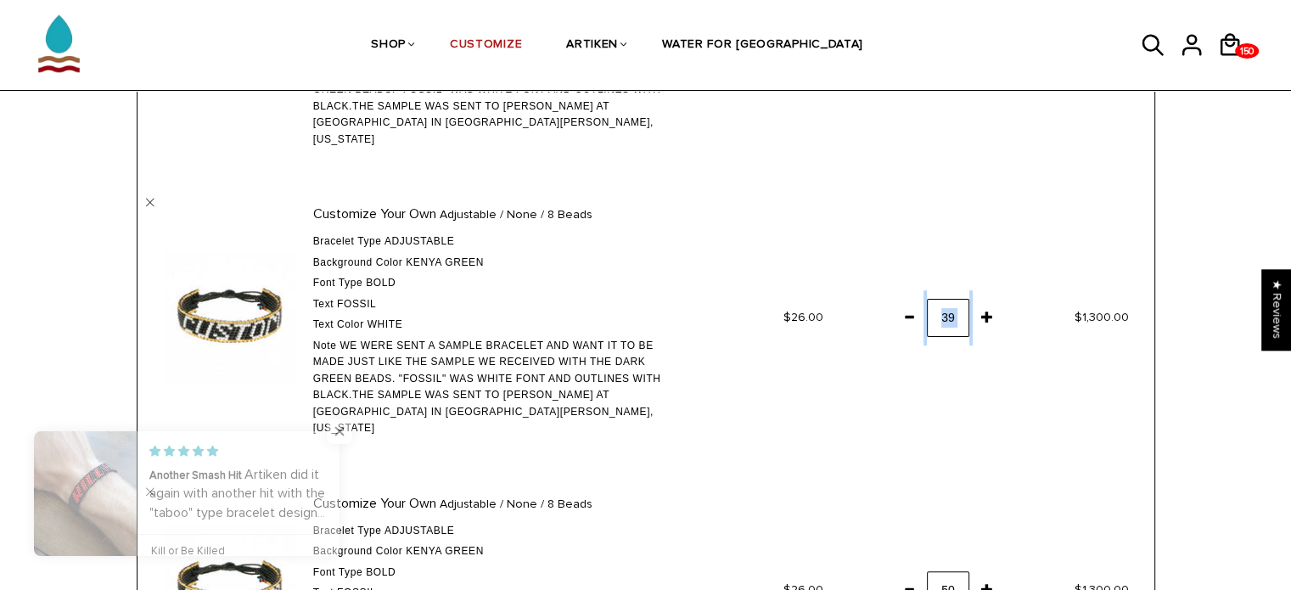
click at [913, 301] on span at bounding box center [909, 316] width 29 height 31
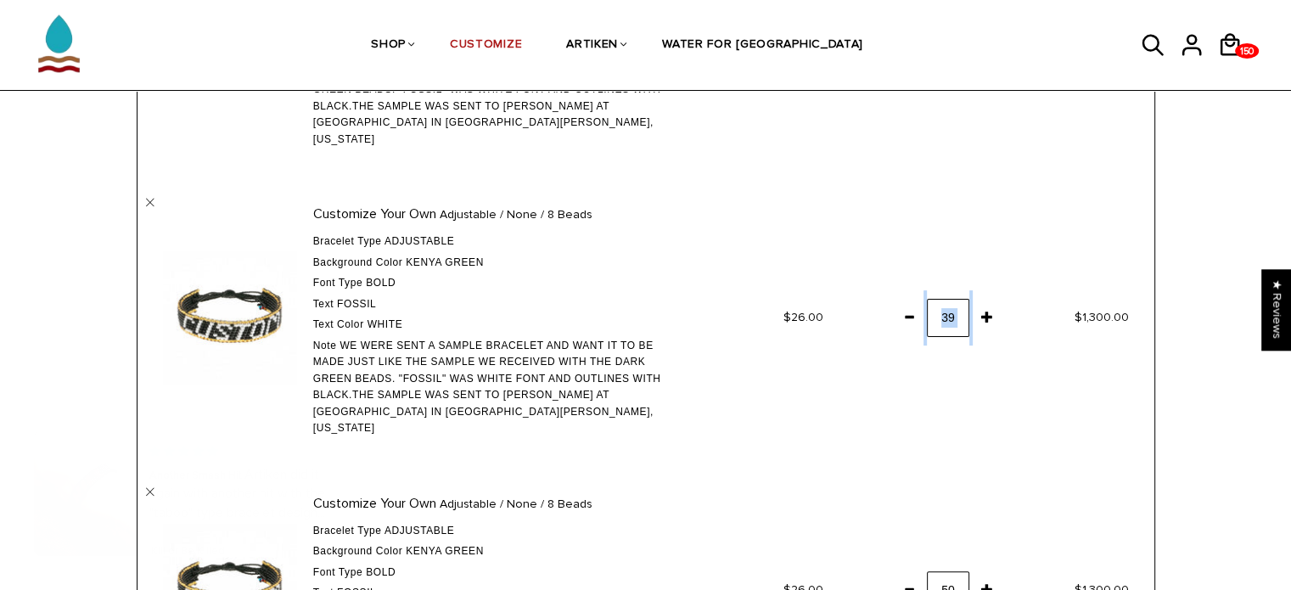
click at [913, 301] on span at bounding box center [909, 316] width 29 height 31
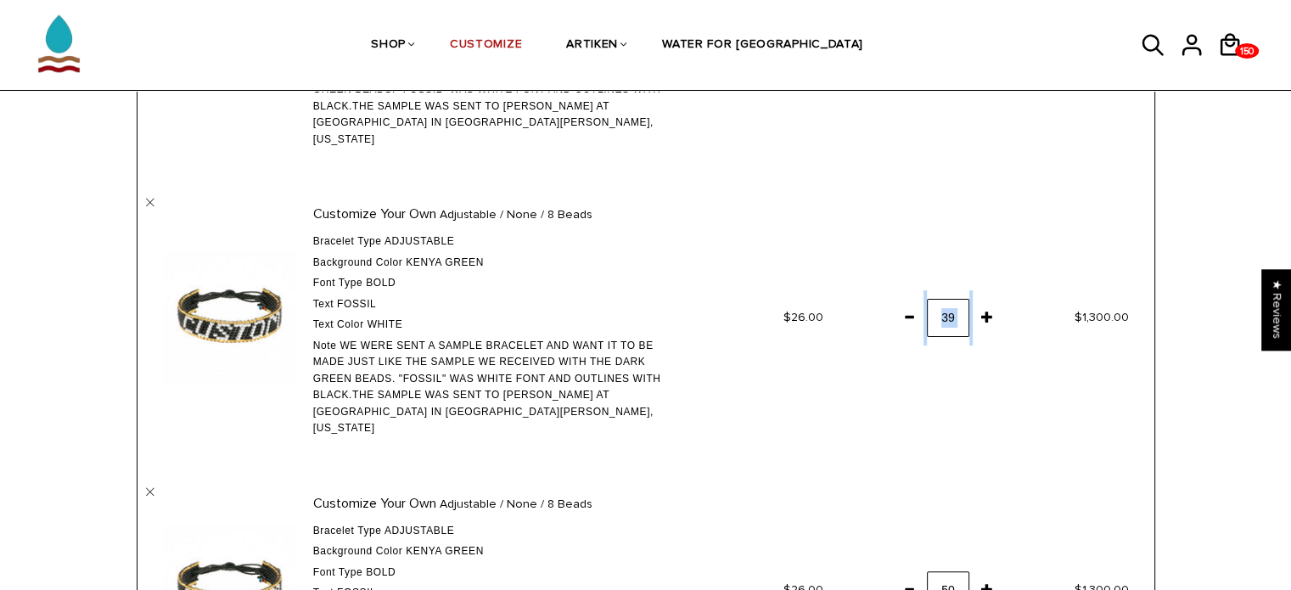
click at [913, 301] on span at bounding box center [909, 316] width 29 height 31
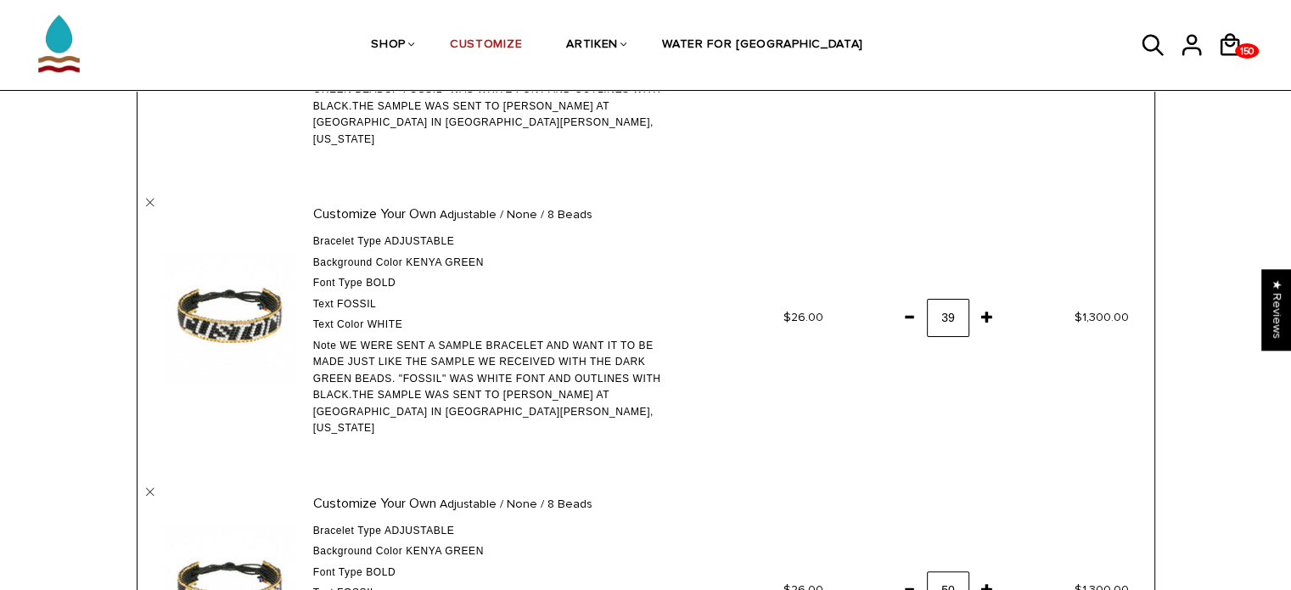
click at [910, 574] on span at bounding box center [909, 589] width 29 height 31
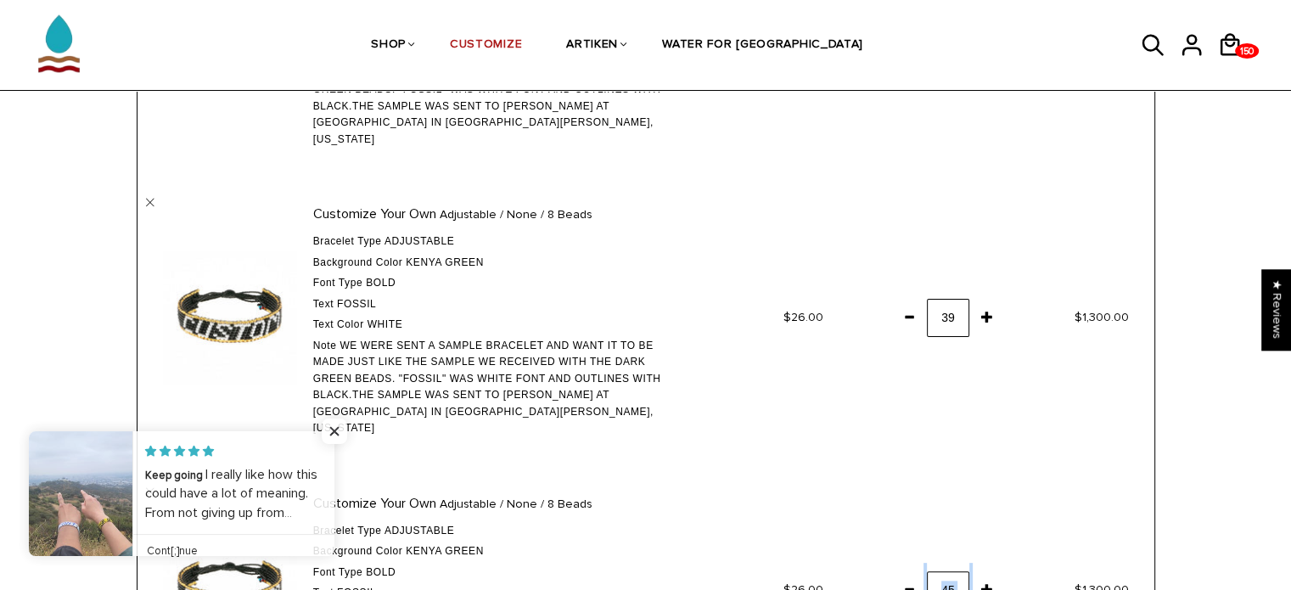
click at [910, 574] on span at bounding box center [909, 589] width 29 height 31
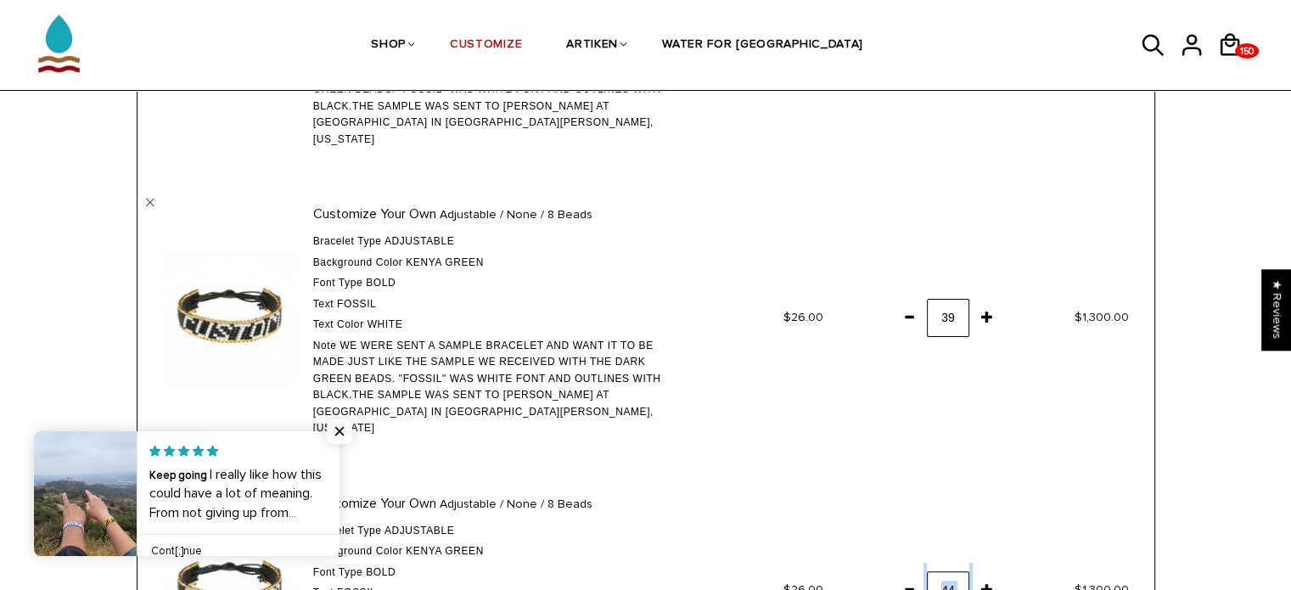
click at [910, 574] on span at bounding box center [909, 589] width 29 height 31
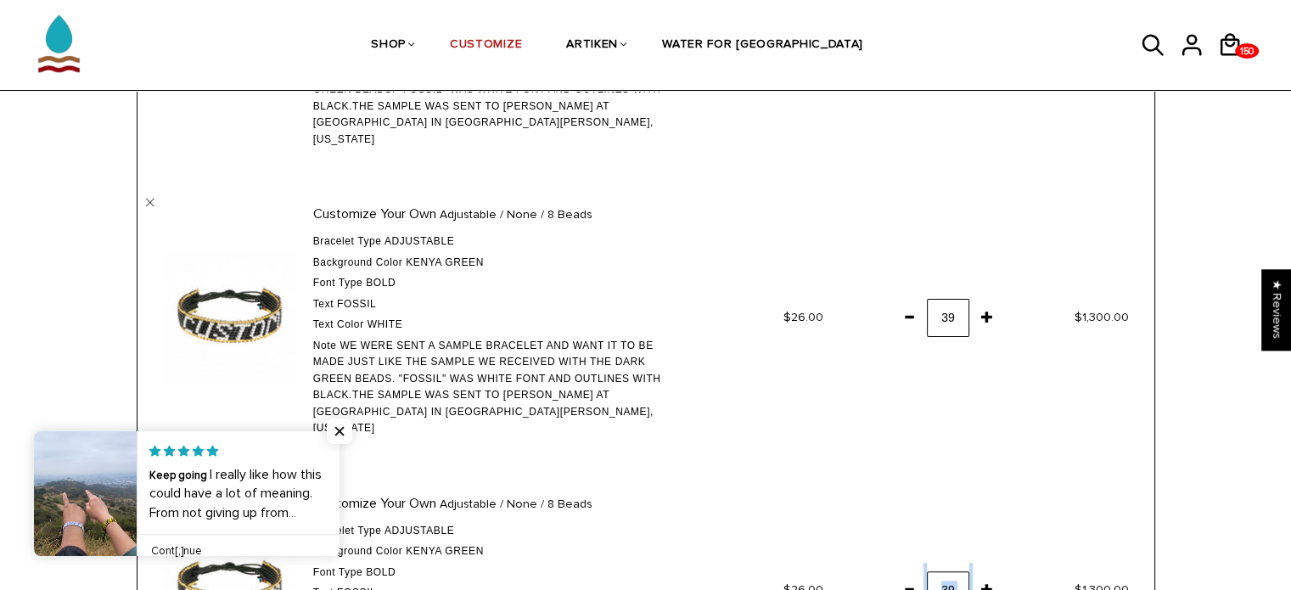
click at [910, 574] on span at bounding box center [909, 589] width 29 height 31
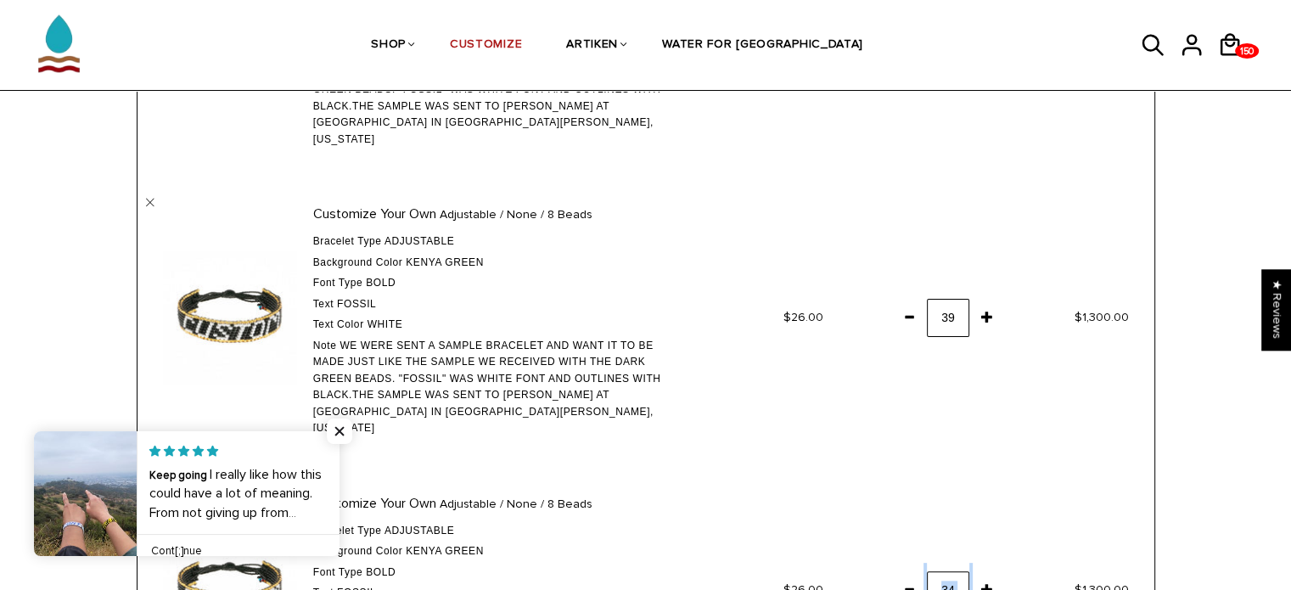
click at [910, 574] on span at bounding box center [909, 589] width 29 height 31
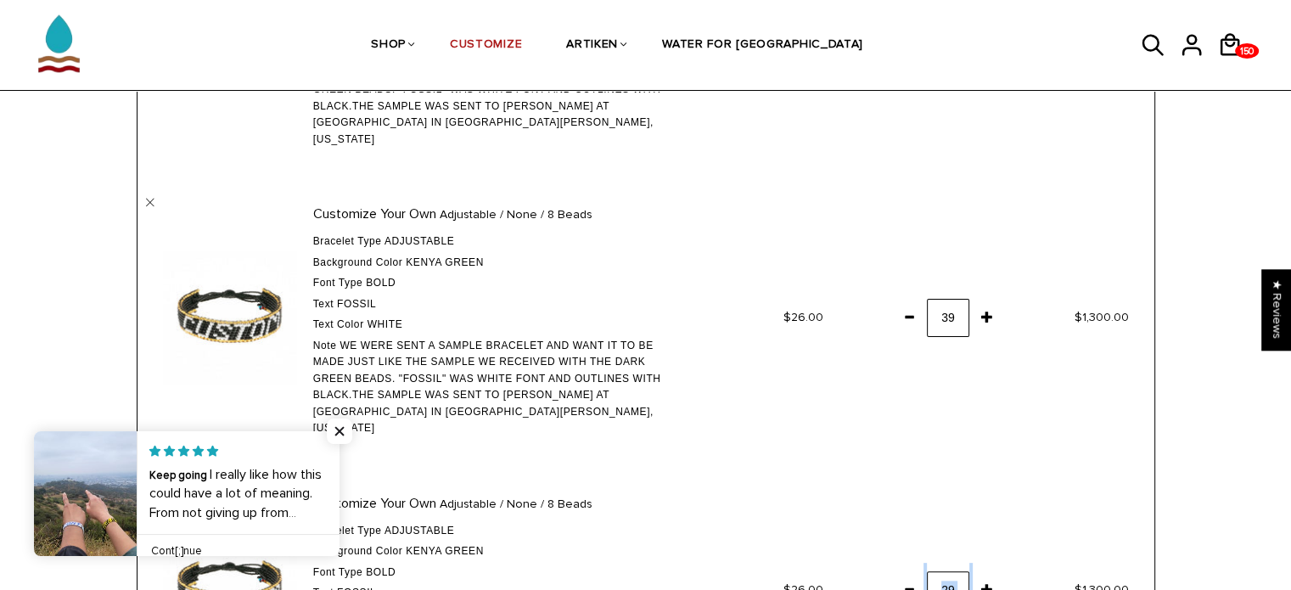
click at [910, 574] on span at bounding box center [909, 589] width 29 height 31
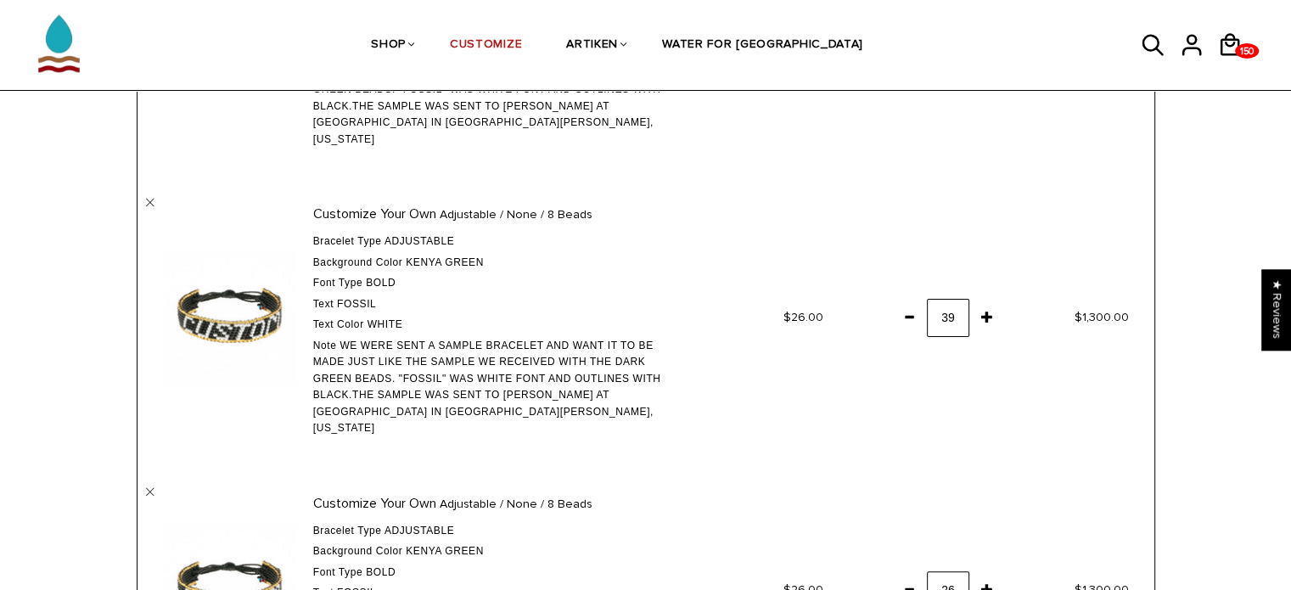
click at [910, 574] on span at bounding box center [909, 589] width 29 height 31
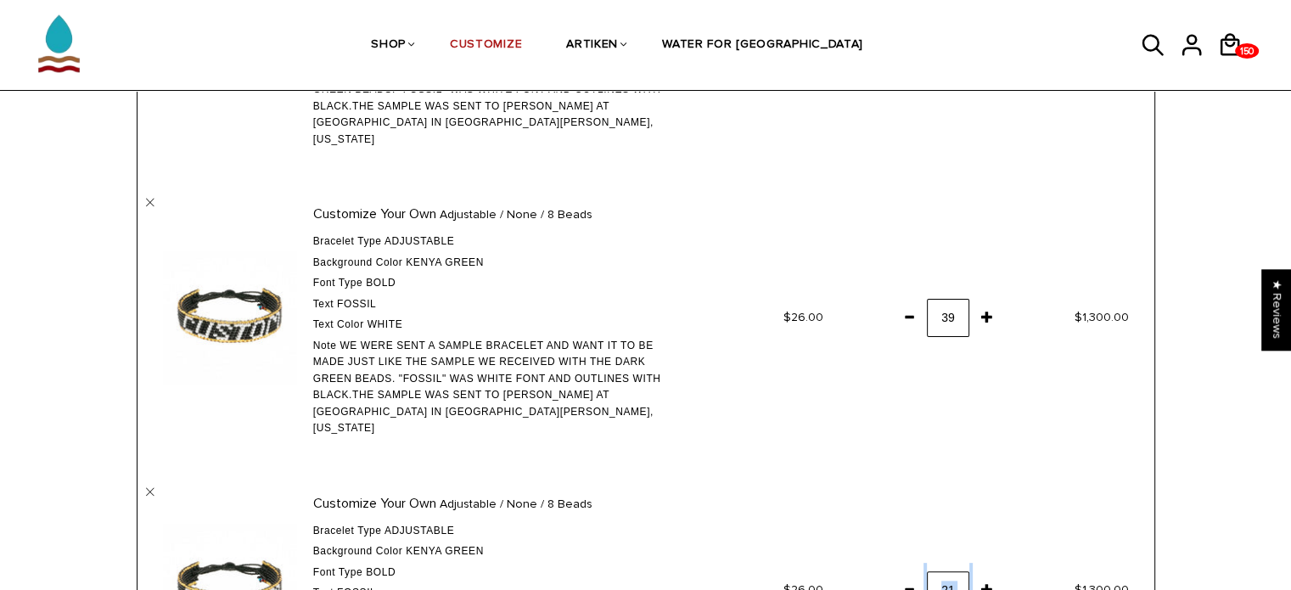
click at [910, 574] on span at bounding box center [909, 589] width 29 height 31
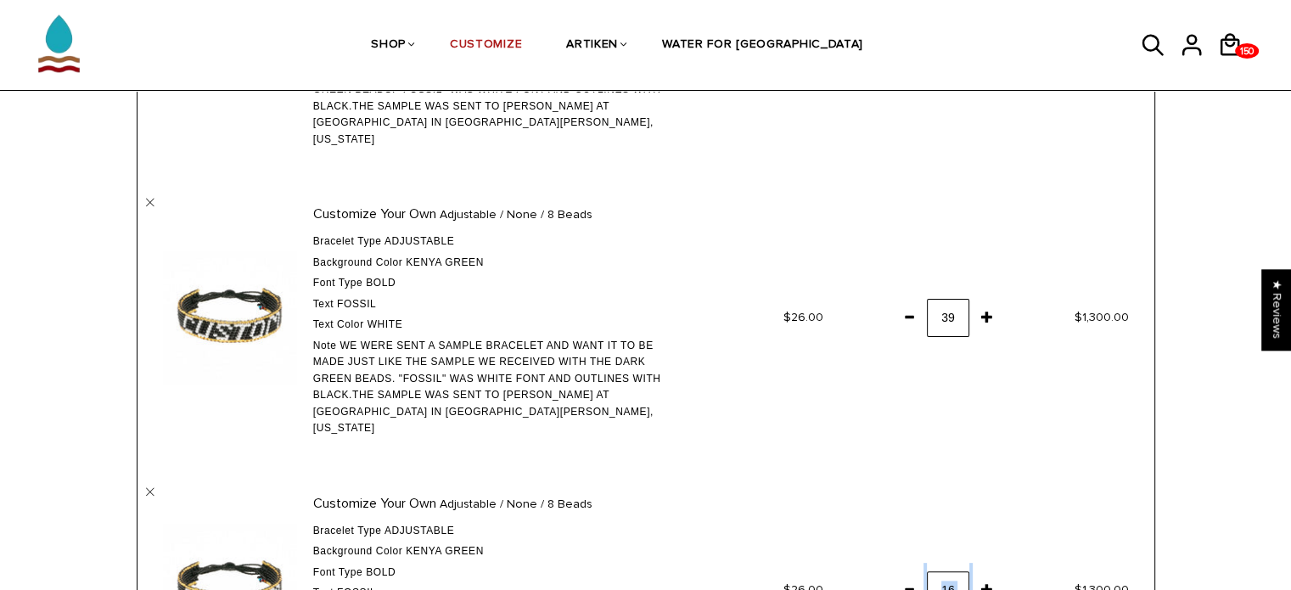
click at [910, 574] on span at bounding box center [909, 589] width 29 height 31
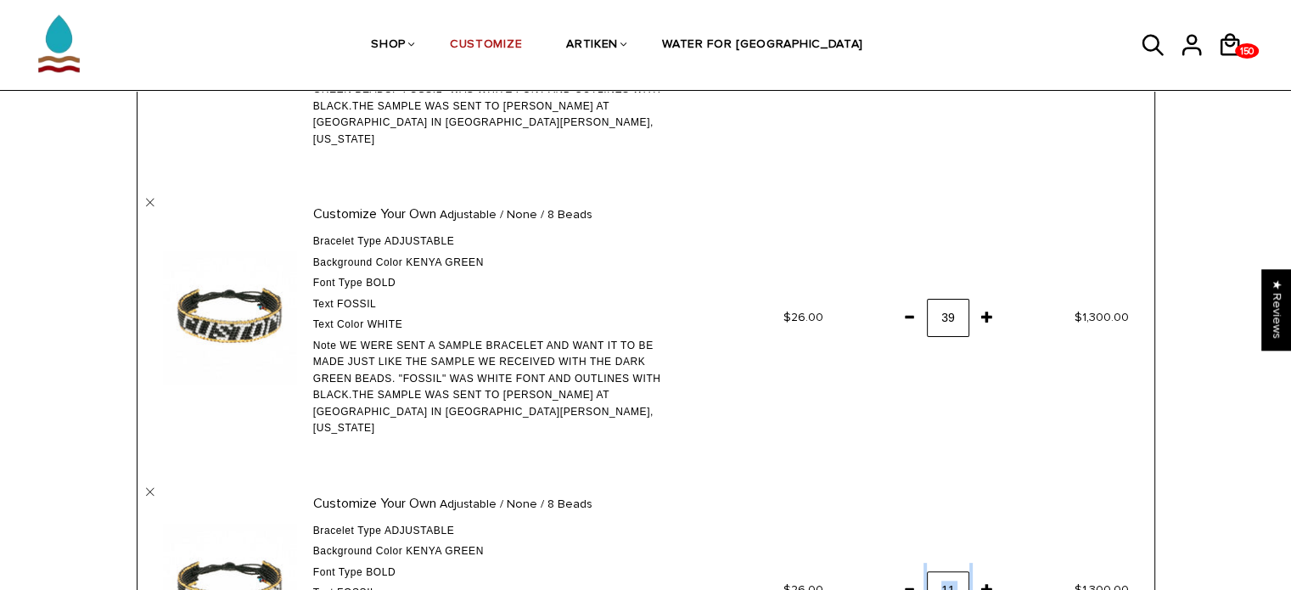
click at [910, 574] on span at bounding box center [909, 589] width 29 height 31
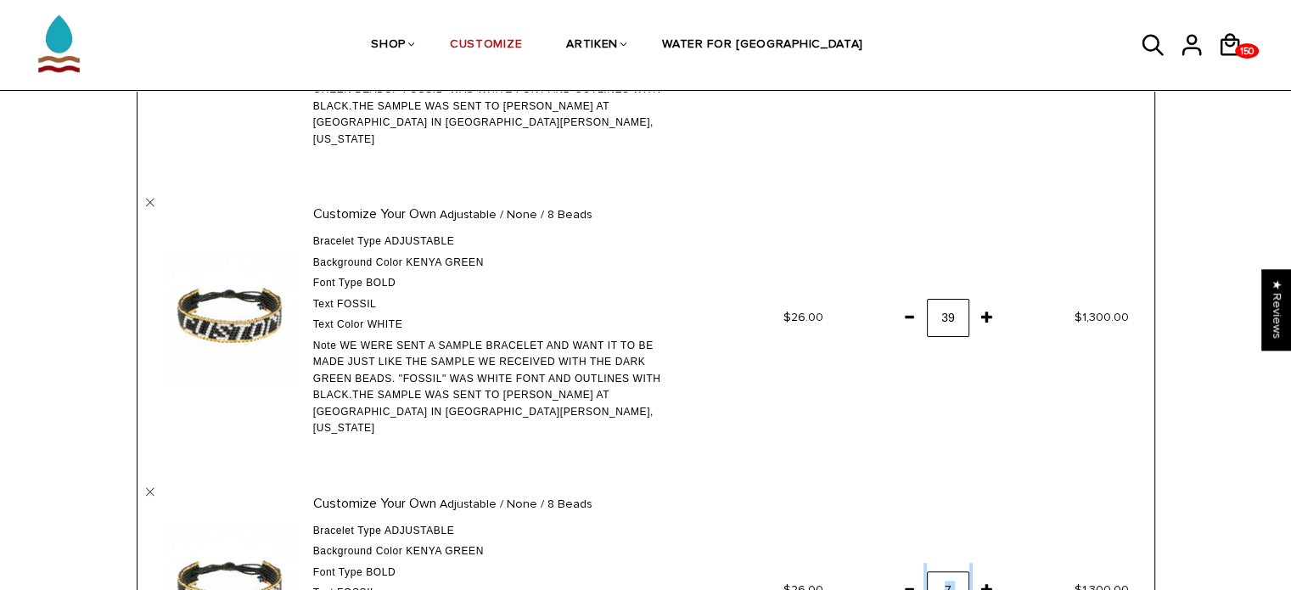
click at [910, 574] on span at bounding box center [909, 589] width 29 height 31
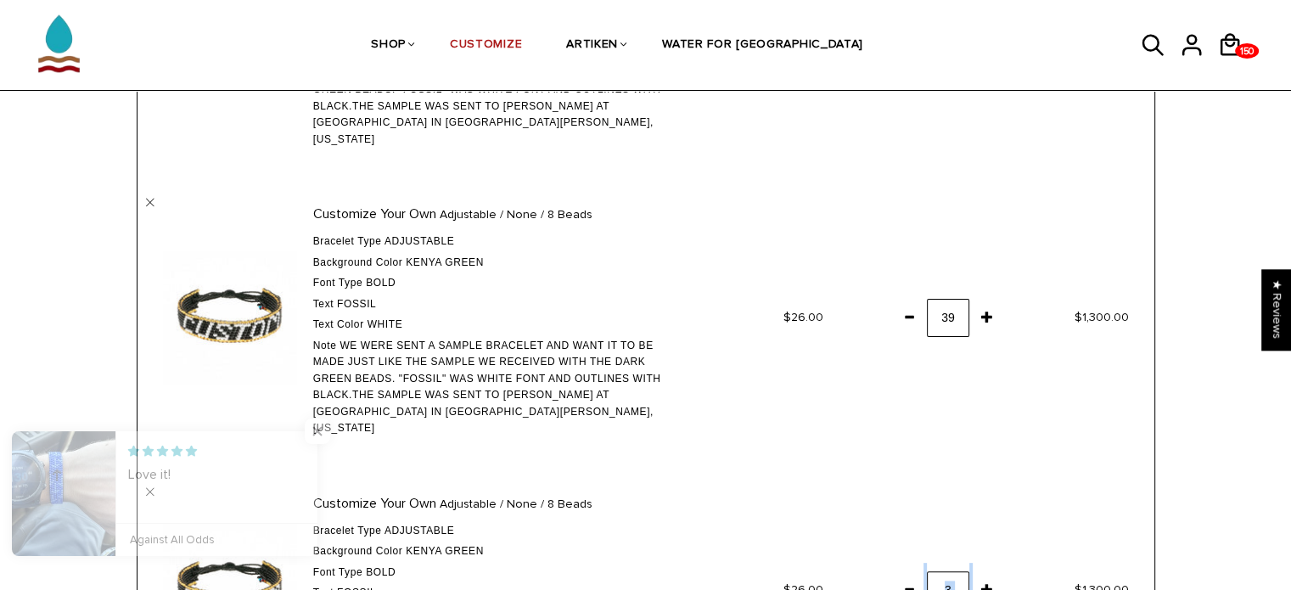
click at [910, 574] on span at bounding box center [909, 589] width 29 height 31
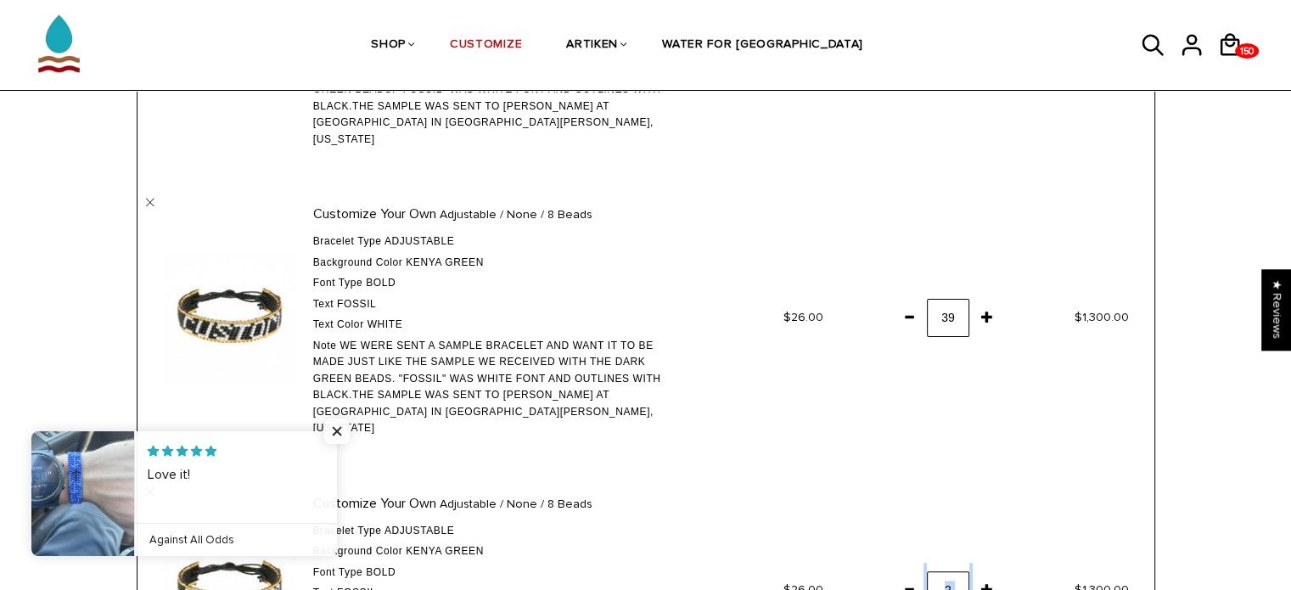
click at [910, 574] on span at bounding box center [909, 589] width 29 height 31
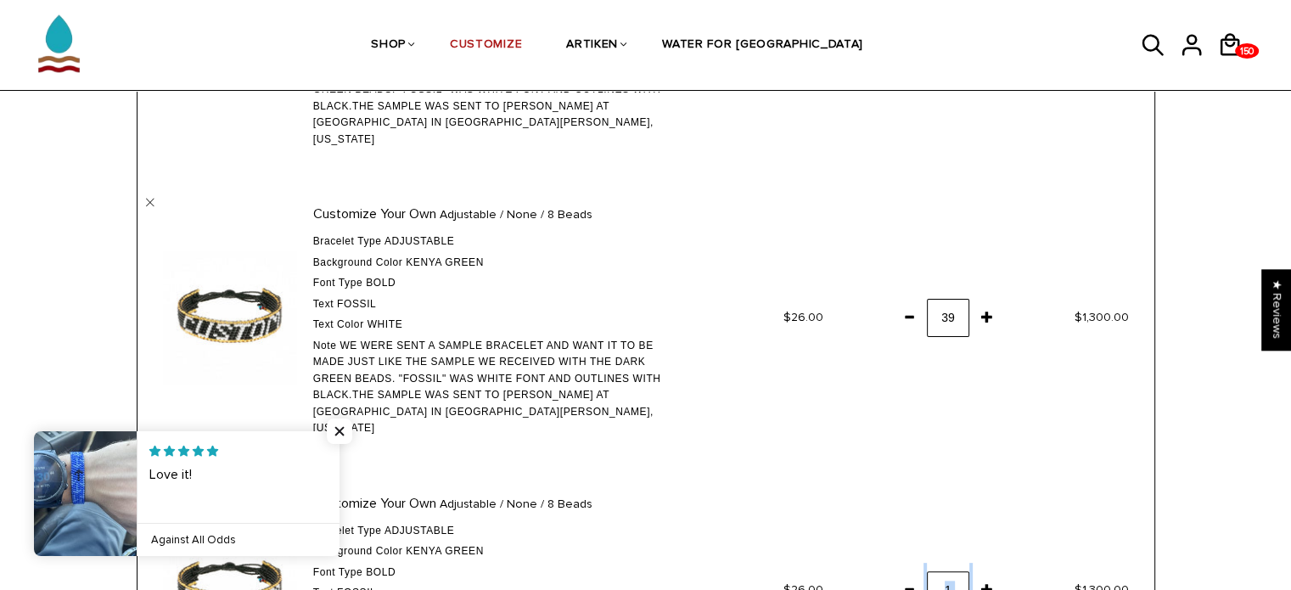
click at [910, 574] on span at bounding box center [909, 589] width 29 height 31
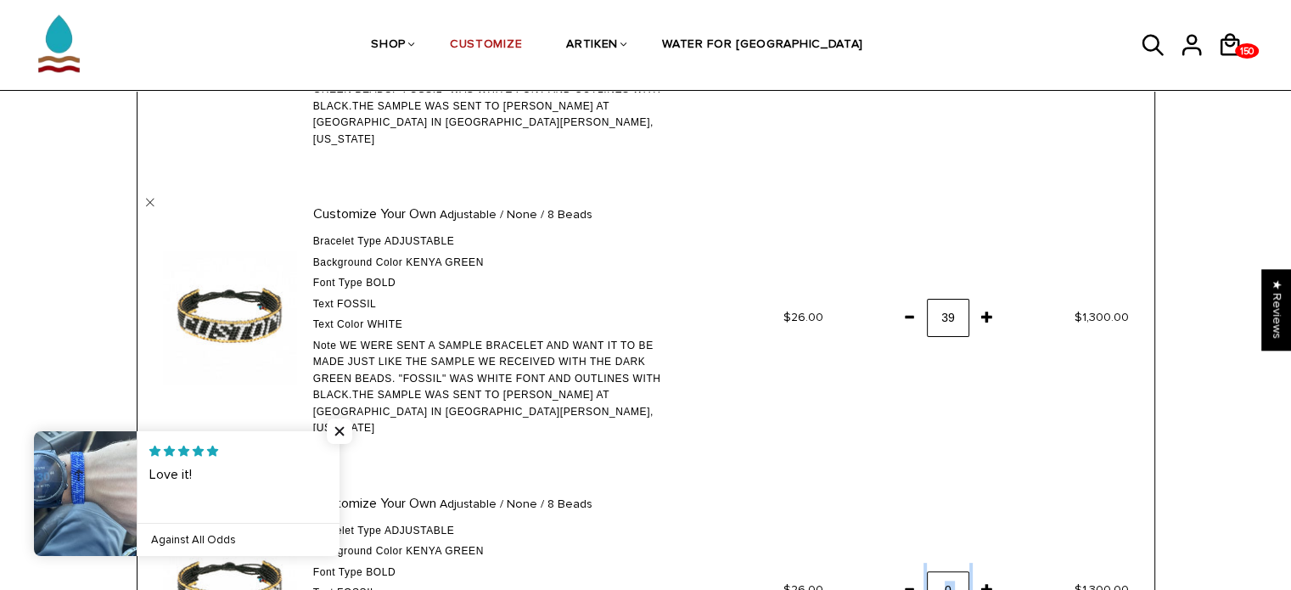
click at [910, 574] on span at bounding box center [909, 589] width 29 height 31
drag, startPoint x: 910, startPoint y: 549, endPoint x: 1030, endPoint y: 463, distance: 147.7
click at [1030, 463] on tr "Customize Your Own Adjustable / None / 8 Beads Bracelet Type Adjustable Backgro…" at bounding box center [646, 591] width 1017 height 256
click at [1030, 463] on td "$1,300.00" at bounding box center [1078, 591] width 153 height 256
click at [1092, 463] on td "$1,300.00" at bounding box center [1078, 591] width 153 height 256
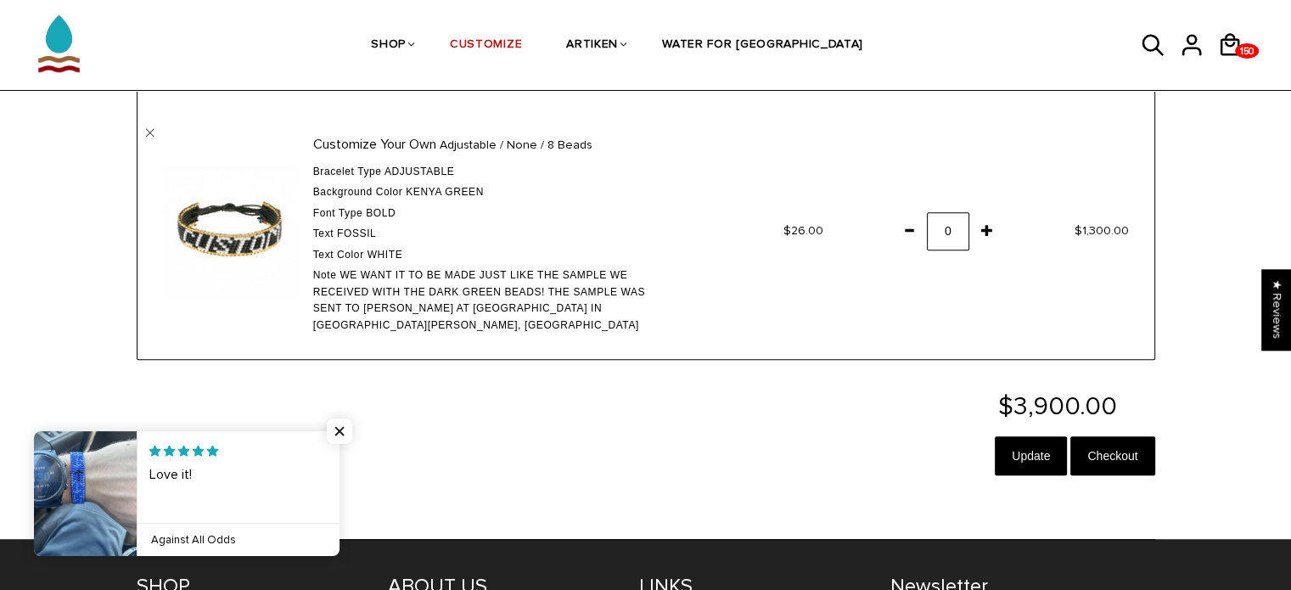
scroll to position [727, 0]
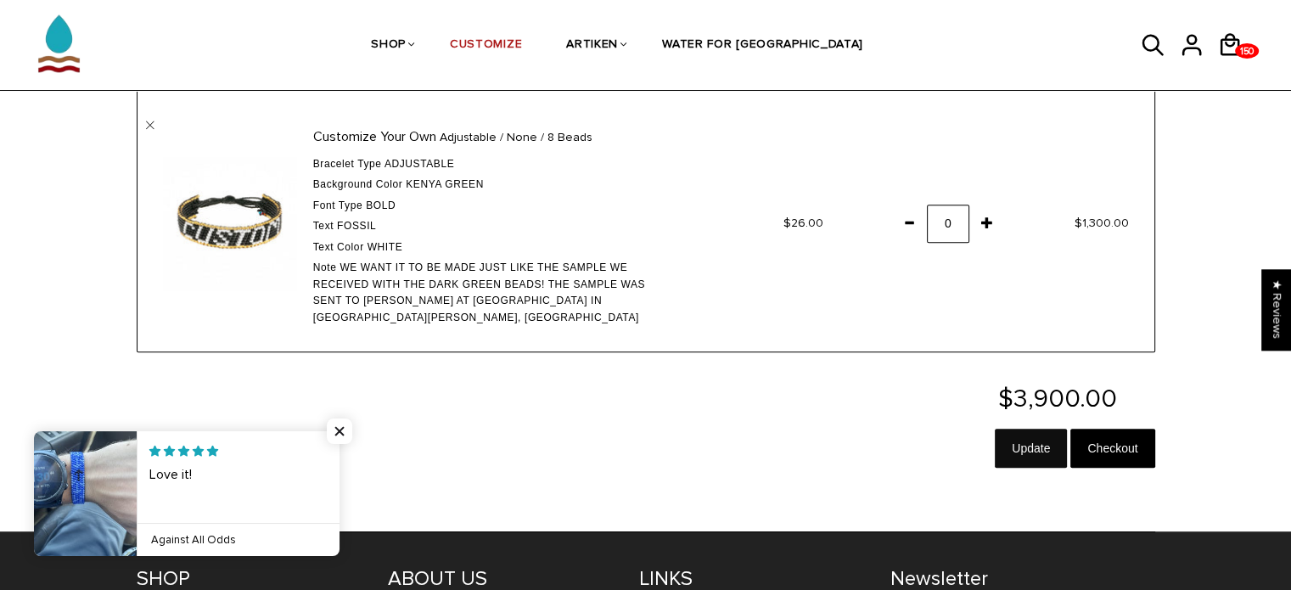
click at [1036, 429] on input "Update" at bounding box center [1031, 448] width 72 height 39
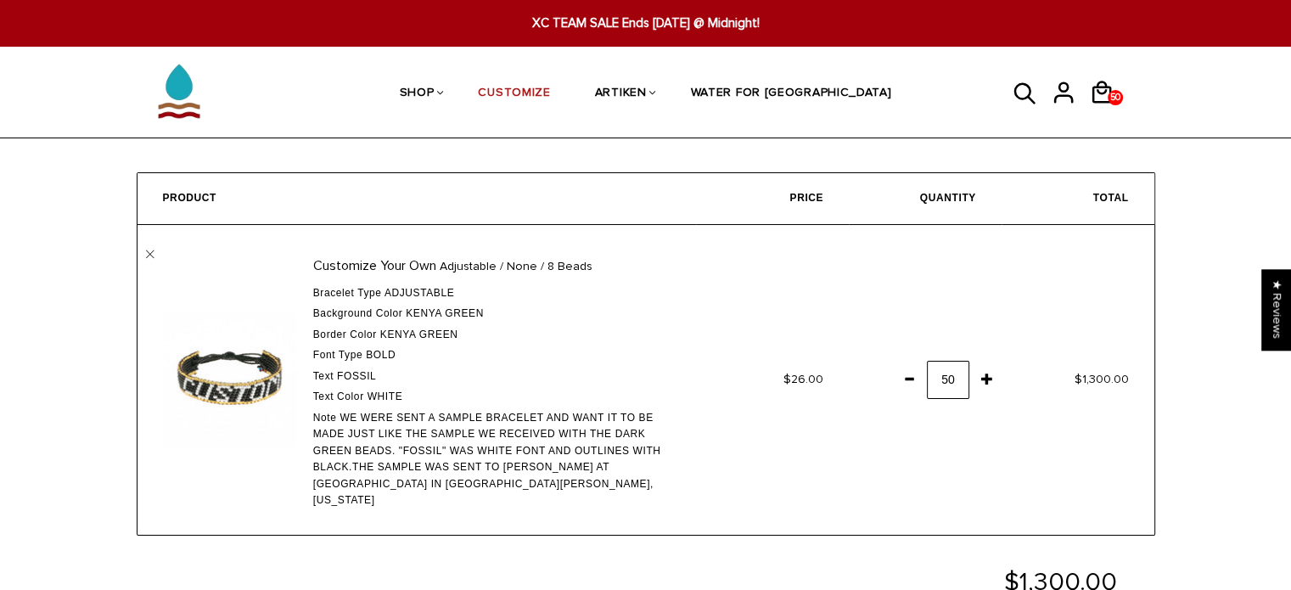
click at [87, 492] on div "Cart Home / Cart Product Price Quantity Total Customize Your Own Adjustable / N…" at bounding box center [645, 415] width 1291 height 487
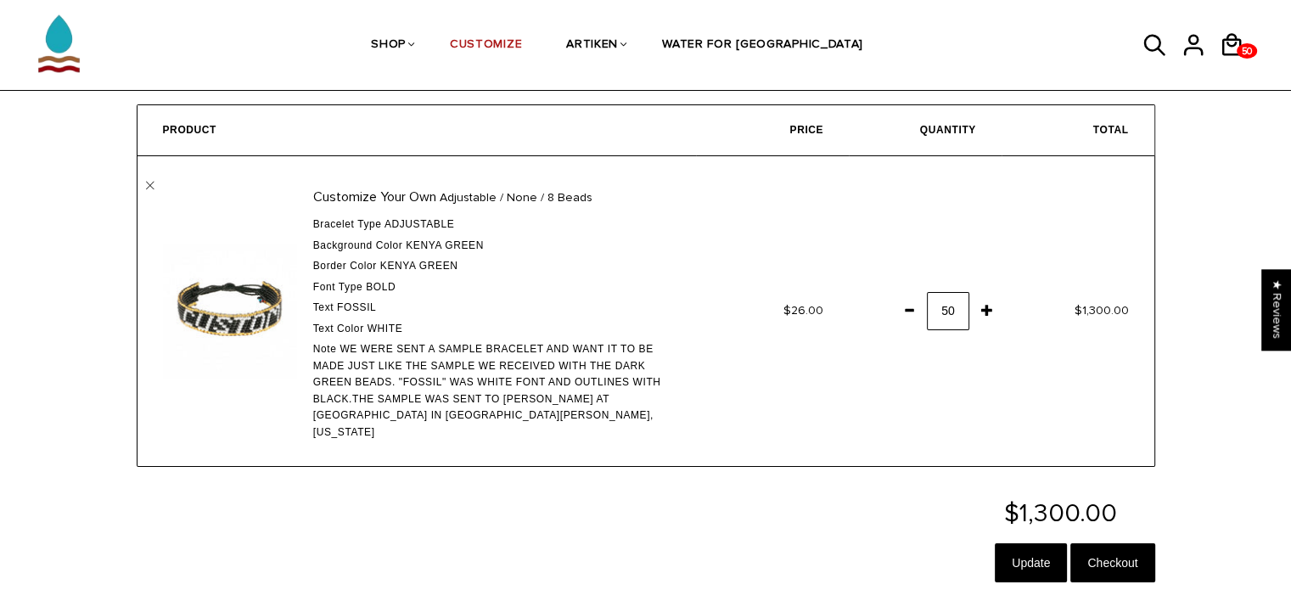
scroll to position [68, 0]
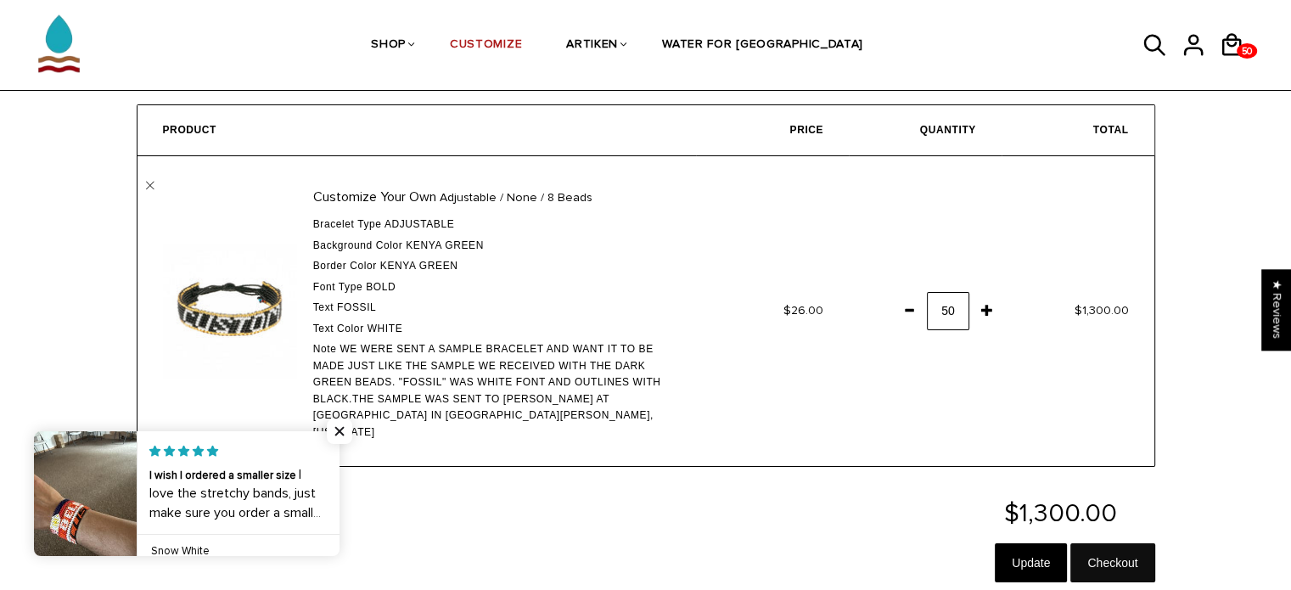
click at [1117, 543] on input "Checkout" at bounding box center [1112, 562] width 84 height 39
